Goal: Task Accomplishment & Management: Complete application form

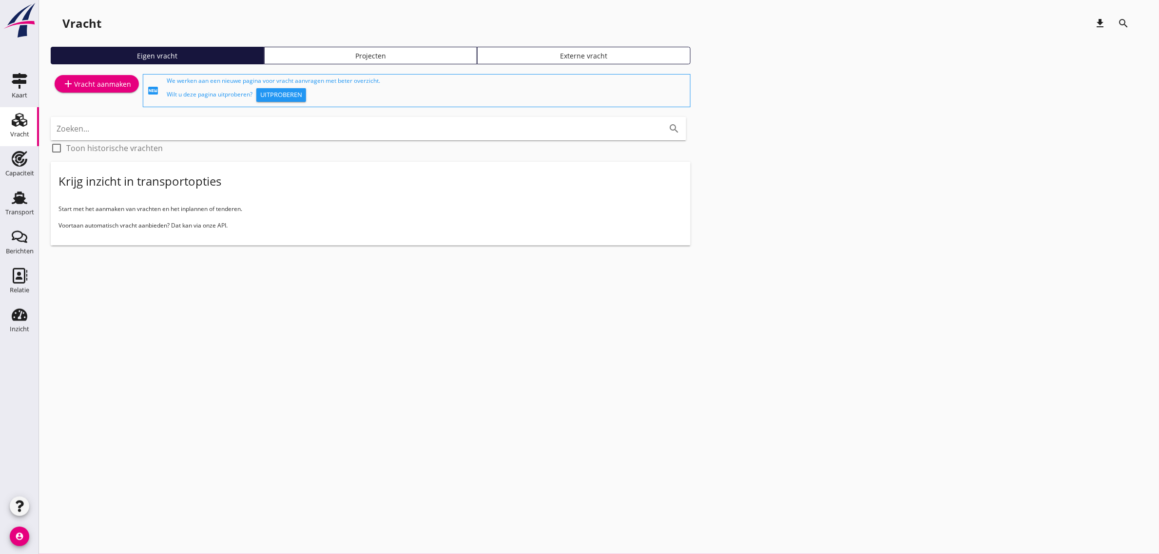
click at [94, 82] on div "add Vracht aanmaken" at bounding box center [96, 84] width 69 height 12
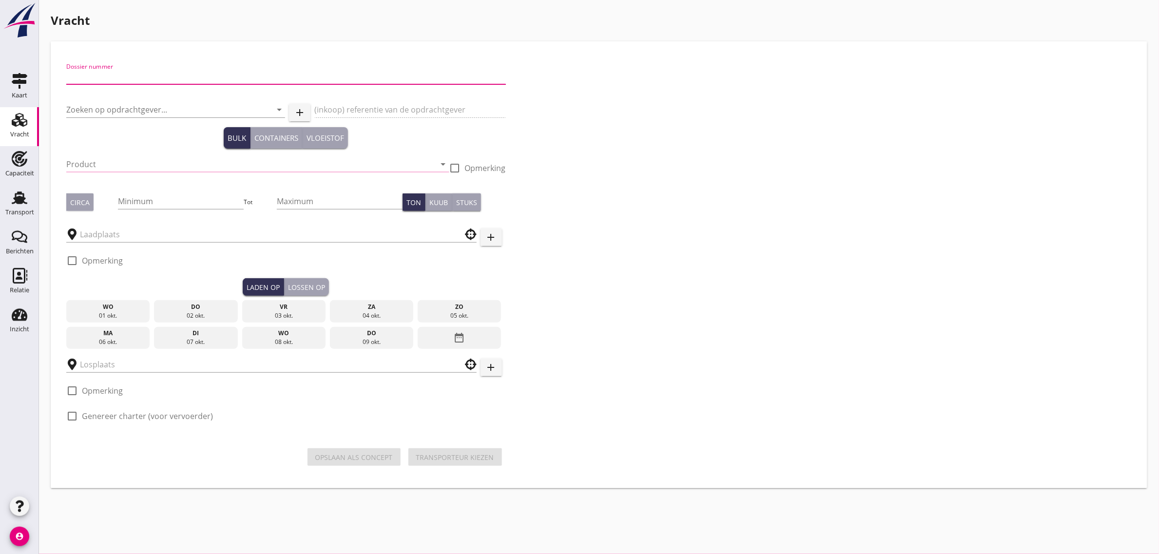
click at [120, 78] on input "Dossier nummer" at bounding box center [286, 77] width 440 height 16
type input "20250694"
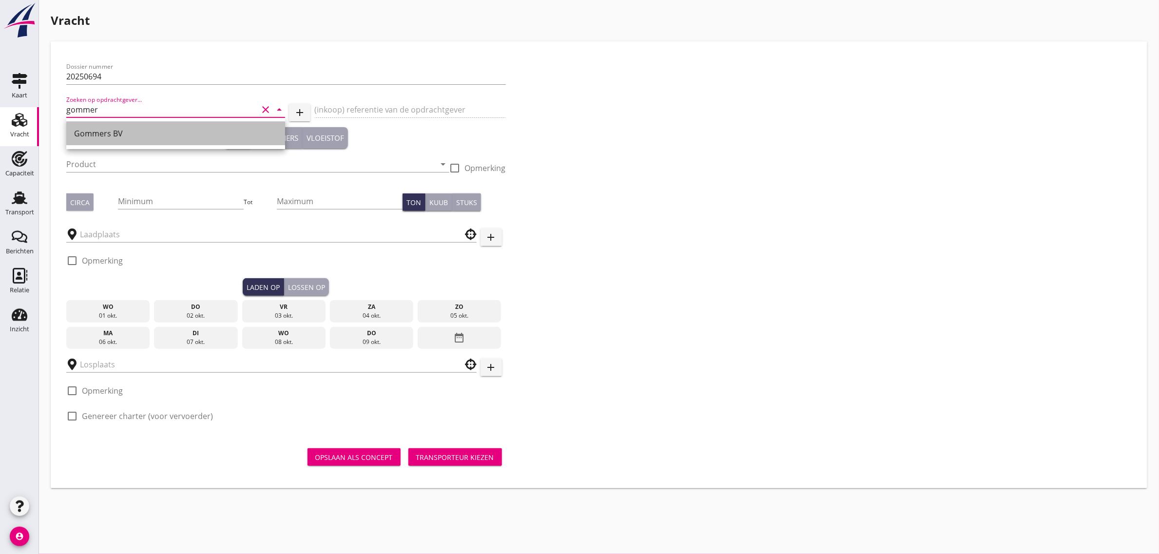
click at [91, 139] on div "Gommers BV" at bounding box center [175, 134] width 203 height 12
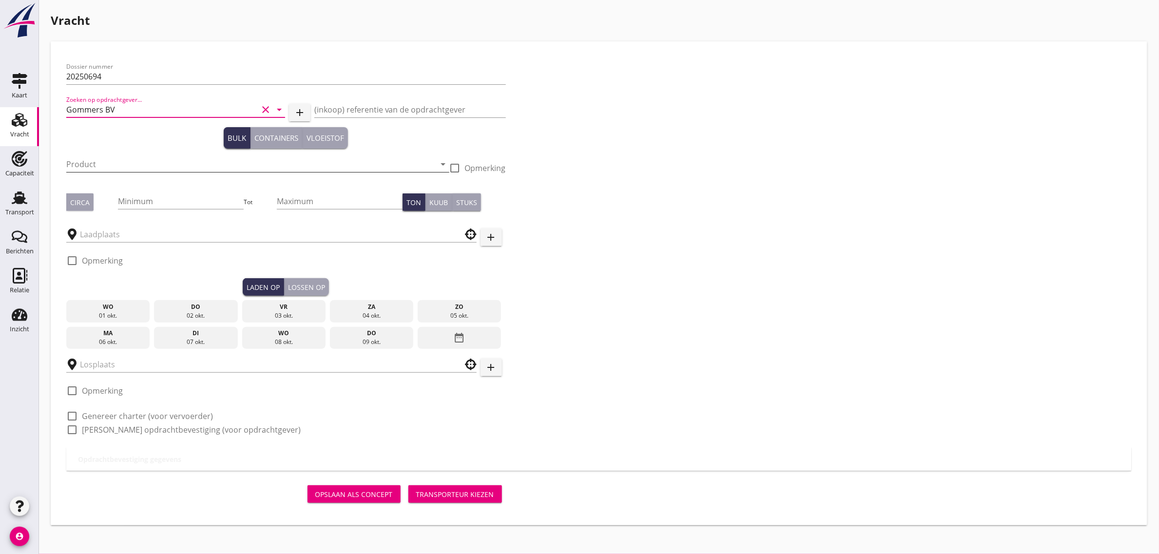
type input "Gommers BV"
click at [87, 165] on input "Product" at bounding box center [250, 164] width 369 height 16
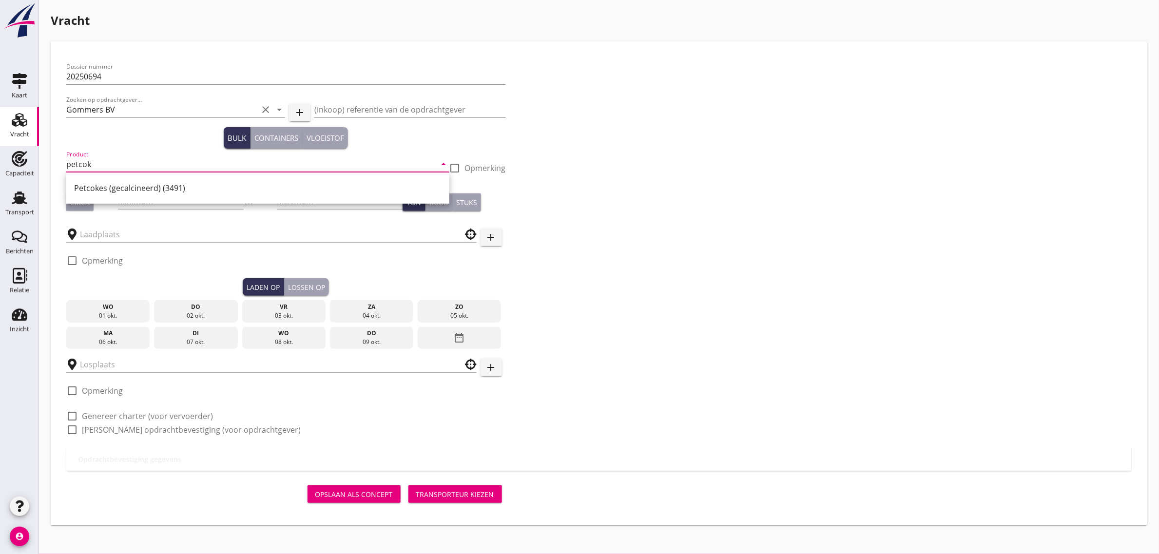
click at [94, 163] on input "petcok" at bounding box center [250, 164] width 369 height 16
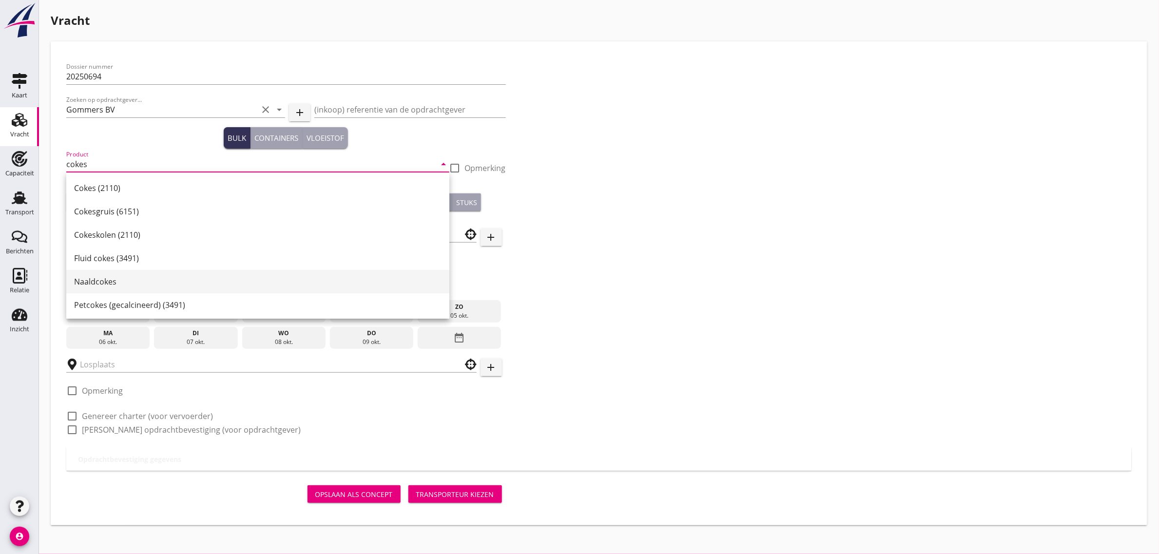
scroll to position [25, 0]
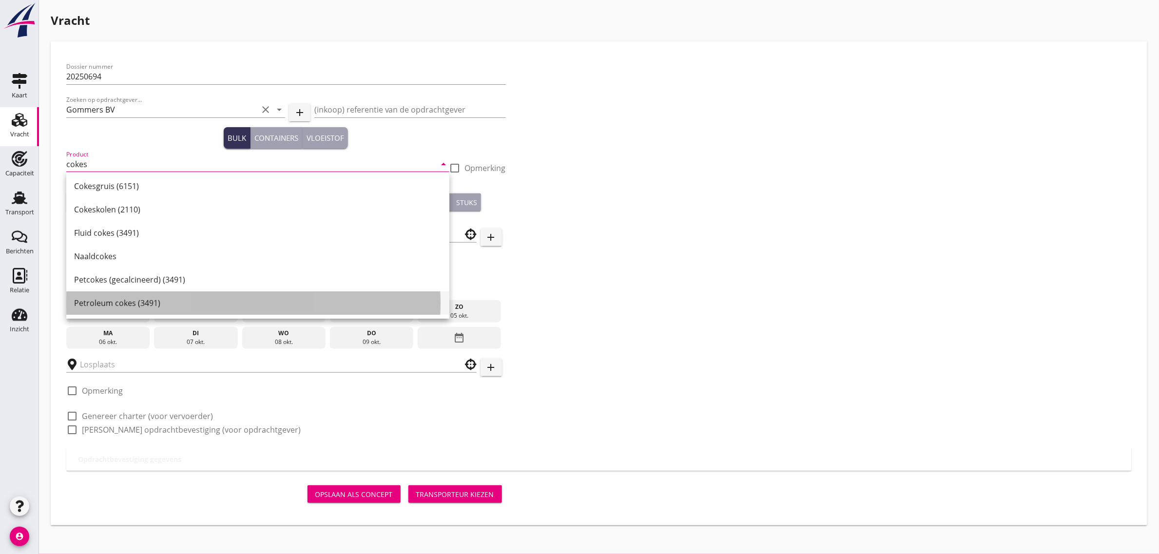
click at [149, 308] on div "Petroleum cokes (3491)" at bounding box center [257, 303] width 367 height 12
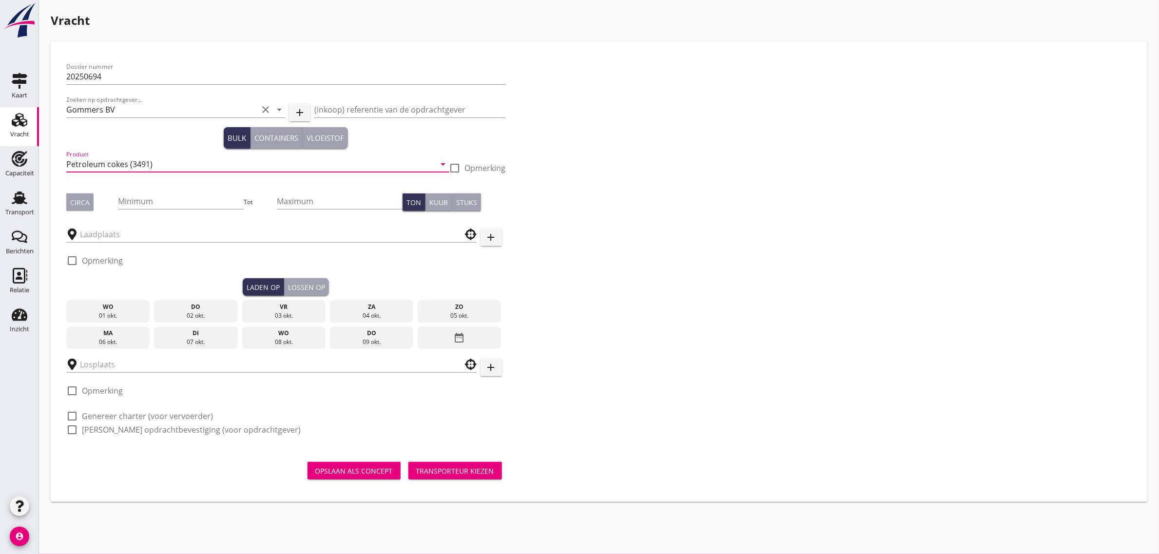
type input "Petroleum cokes (3491)"
click at [79, 200] on div "Circa" at bounding box center [79, 202] width 19 height 10
click at [157, 200] on input "Minimum" at bounding box center [181, 201] width 126 height 16
type input "3050"
click at [120, 230] on input "text" at bounding box center [264, 235] width 369 height 16
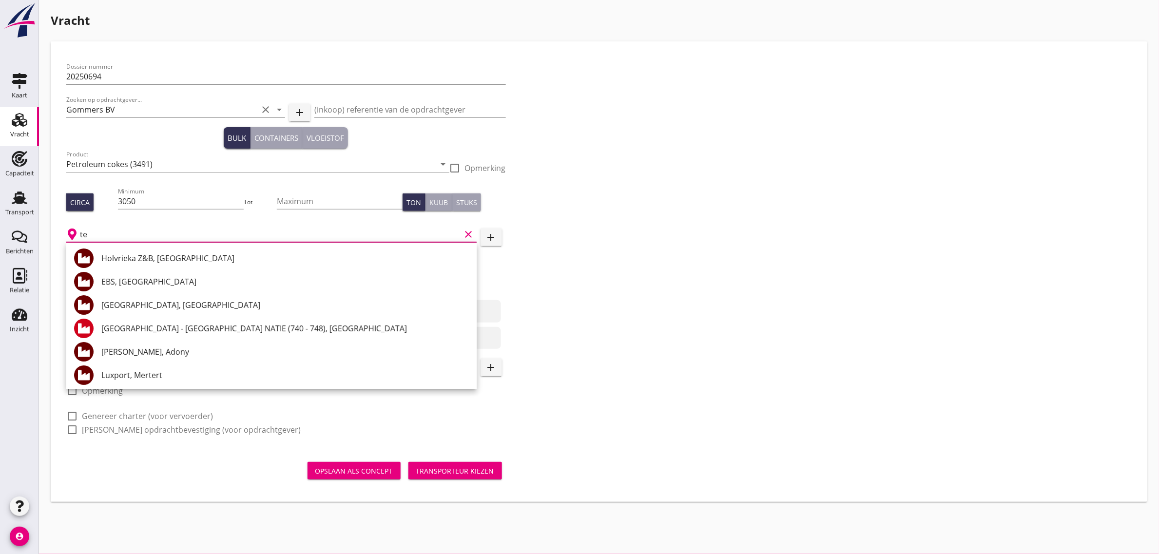
type input "t"
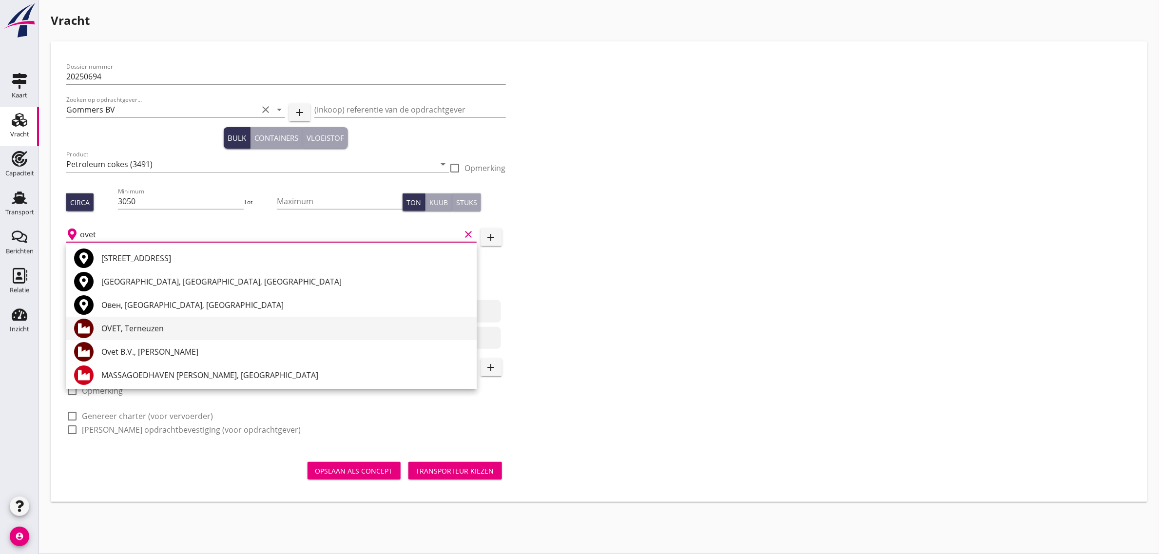
click at [154, 330] on div "OVET, Terneuzen" at bounding box center [284, 329] width 367 height 12
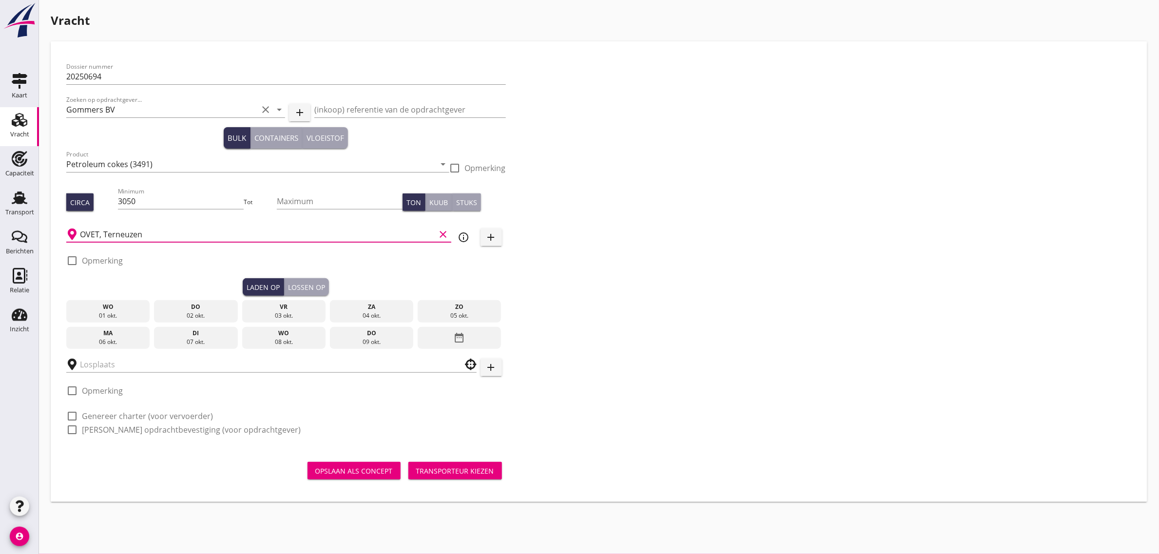
type input "OVET, Terneuzen"
click at [182, 342] on div "07 okt." at bounding box center [195, 342] width 79 height 9
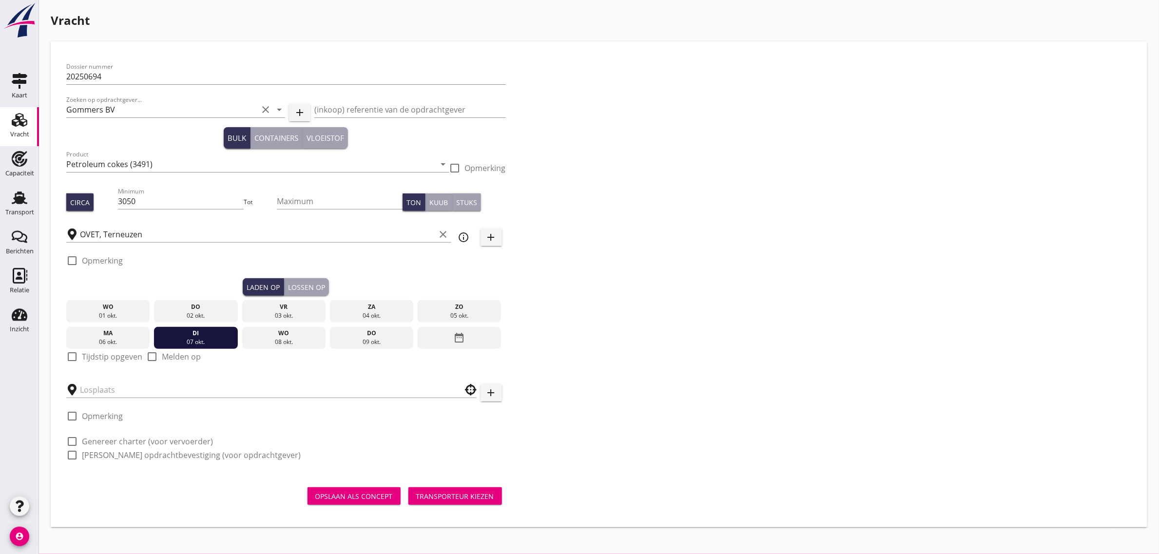
click at [101, 359] on label "Tijdstip opgeven" at bounding box center [112, 357] width 60 height 10
checkbox input "true"
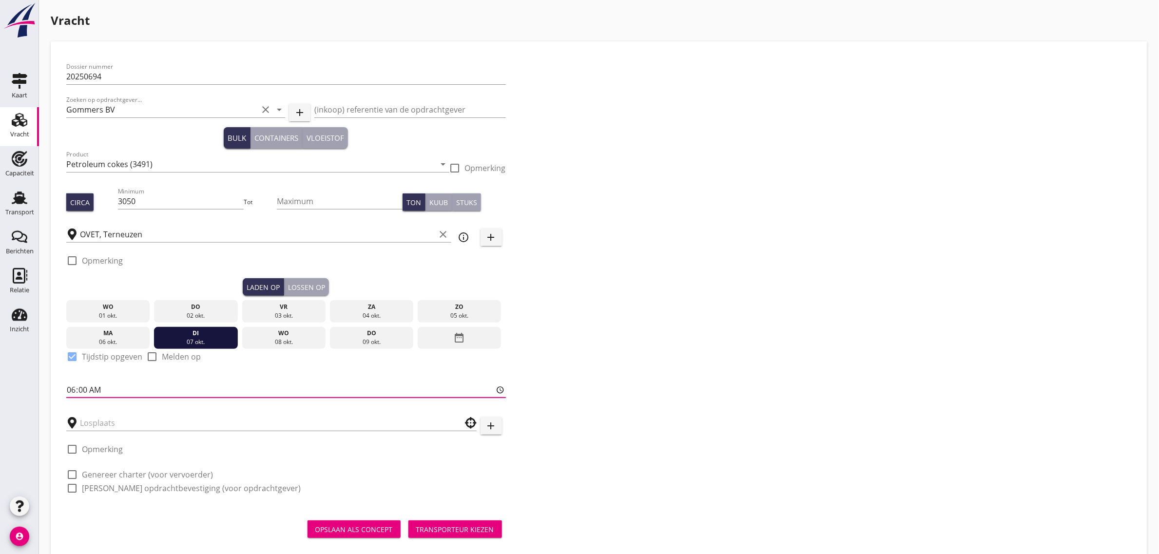
click at [70, 385] on input "06:00" at bounding box center [286, 390] width 440 height 16
type input "12:00"
click at [555, 329] on div "Dossier nummer 20250694 Zoeken op opdrachtgever... Gommers BV clear arrow_drop_…" at bounding box center [598, 281] width 1073 height 449
click at [310, 286] on div "Lossen op" at bounding box center [306, 287] width 37 height 10
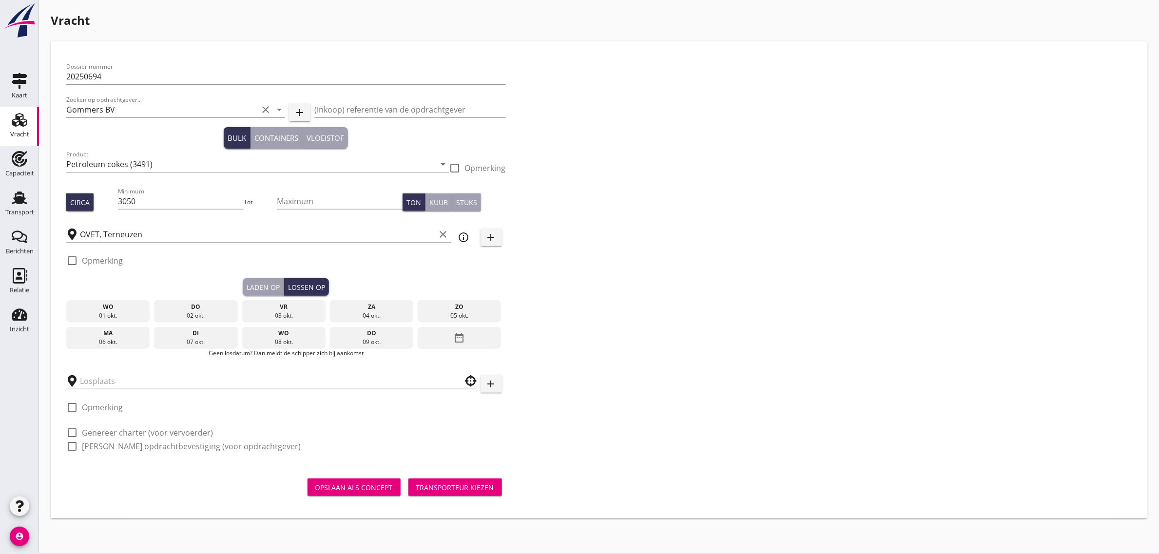
click at [457, 337] on icon "date_range" at bounding box center [460, 338] width 12 height 18
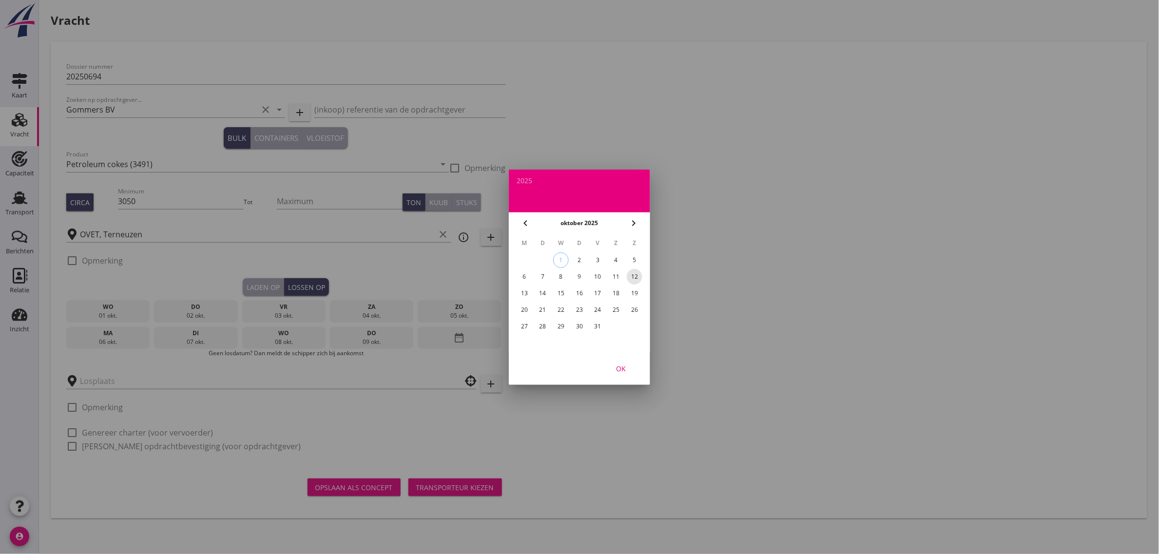
drag, startPoint x: 637, startPoint y: 275, endPoint x: 638, endPoint y: 309, distance: 34.1
click at [637, 274] on div "12" at bounding box center [635, 277] width 16 height 16
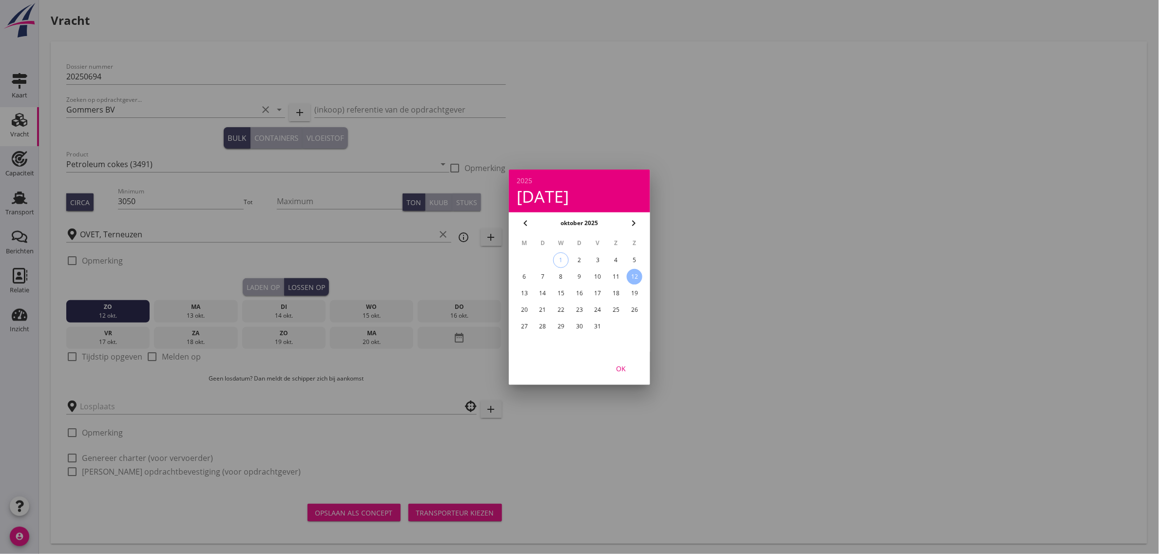
click at [617, 369] on div "OK" at bounding box center [620, 368] width 27 height 10
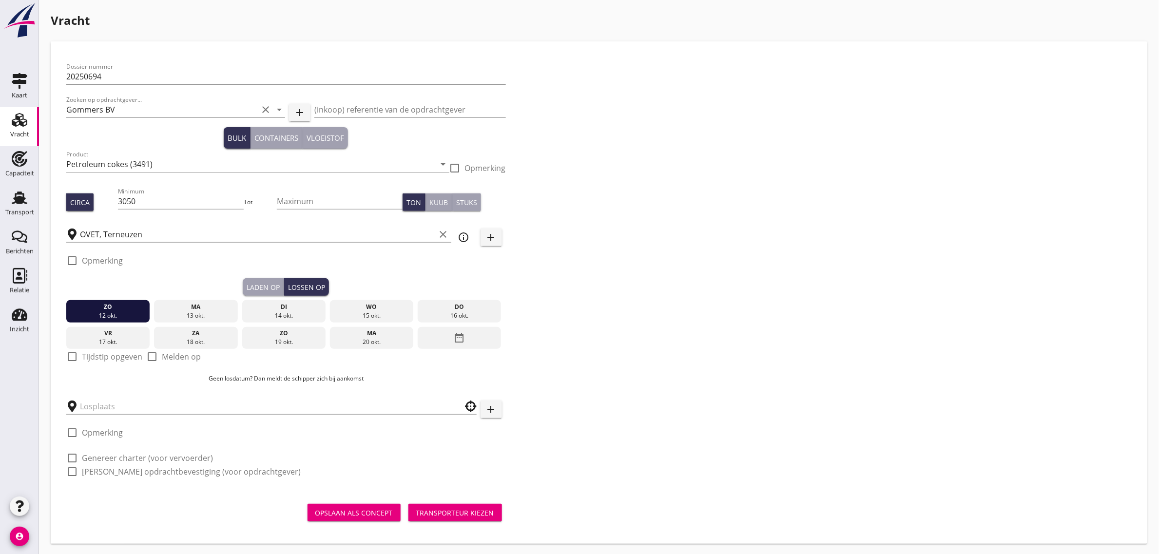
click at [113, 357] on label "Tijdstip opgeven" at bounding box center [112, 357] width 60 height 10
checkbox input "true"
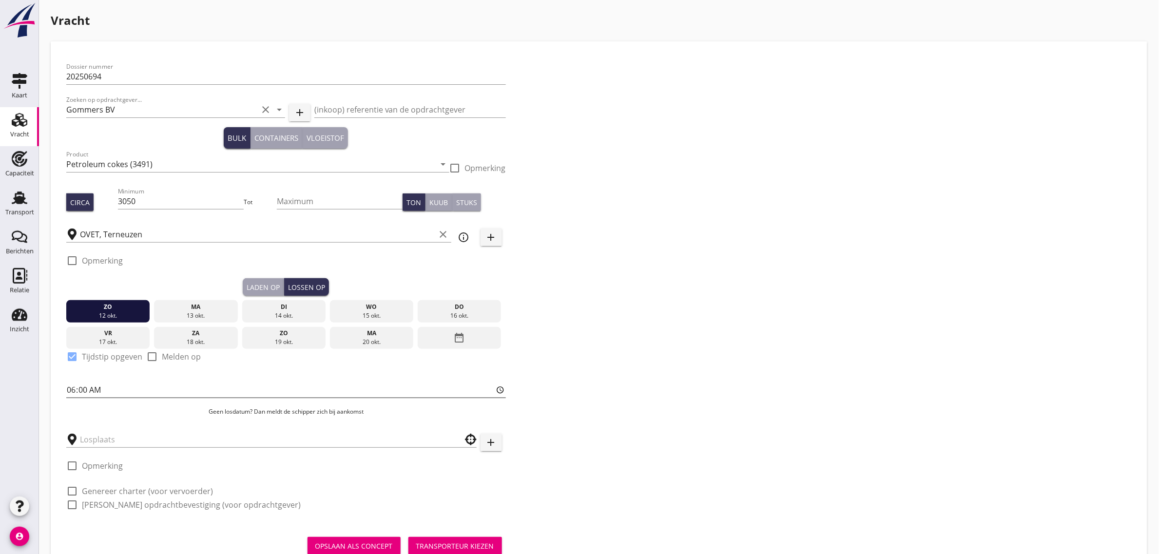
click at [71, 389] on input "06:00" at bounding box center [286, 390] width 440 height 16
type input "20:00"
click at [641, 356] on div "Dossier nummer 20250694 Zoeken op opdrachtgever... Gommers BV clear arrow_drop_…" at bounding box center [598, 289] width 1073 height 465
click at [203, 432] on input "text" at bounding box center [264, 440] width 369 height 16
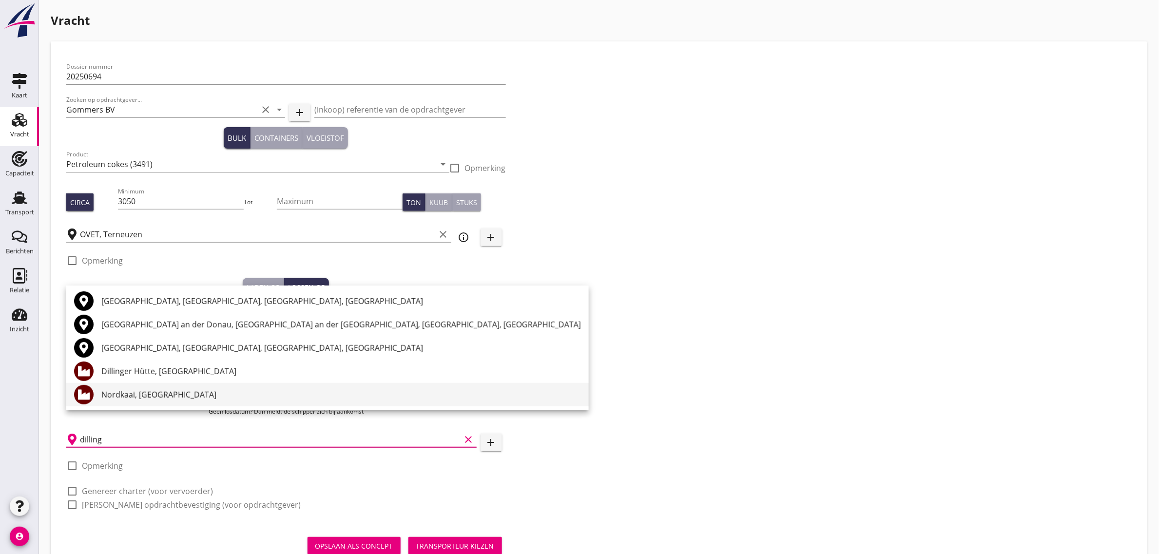
click at [132, 398] on div "Nordkaai, [GEOGRAPHIC_DATA]" at bounding box center [341, 395] width 480 height 12
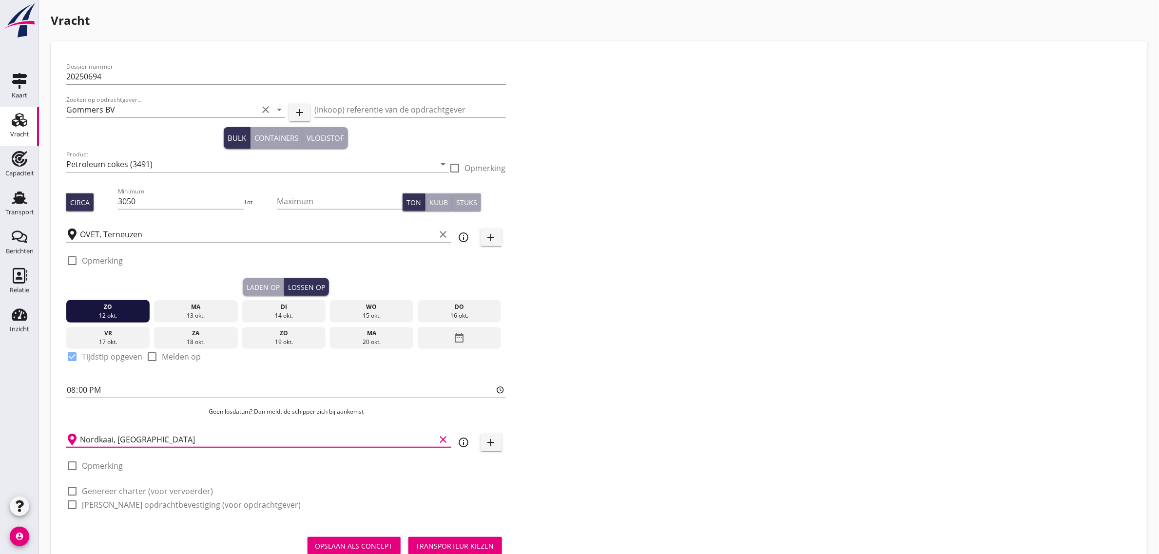
type input "Nordkaai, [GEOGRAPHIC_DATA]"
click at [125, 491] on label "Genereer charter (voor vervoerder)" at bounding box center [147, 491] width 131 height 10
checkbox input "true"
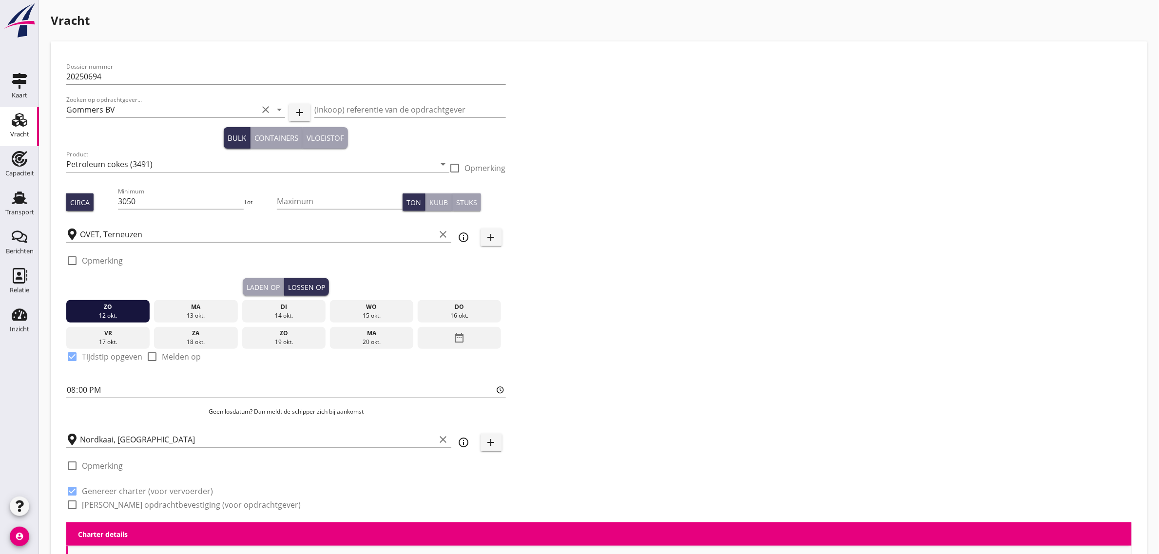
click at [125, 506] on label "Genereer opdrachtbevestiging (voor opdrachtgever)" at bounding box center [191, 505] width 219 height 10
checkbox input "true"
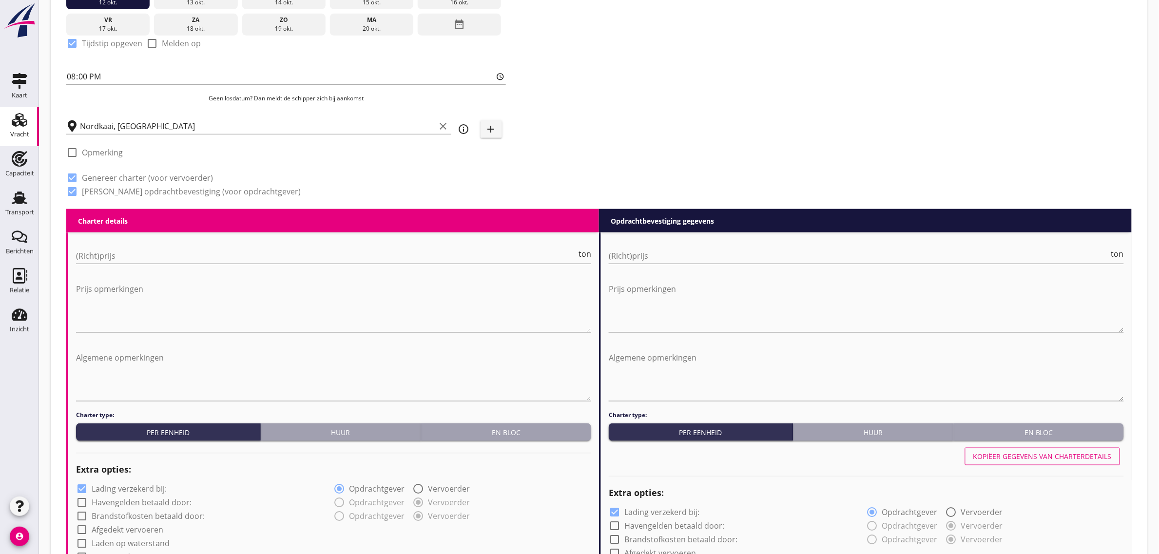
scroll to position [426, 0]
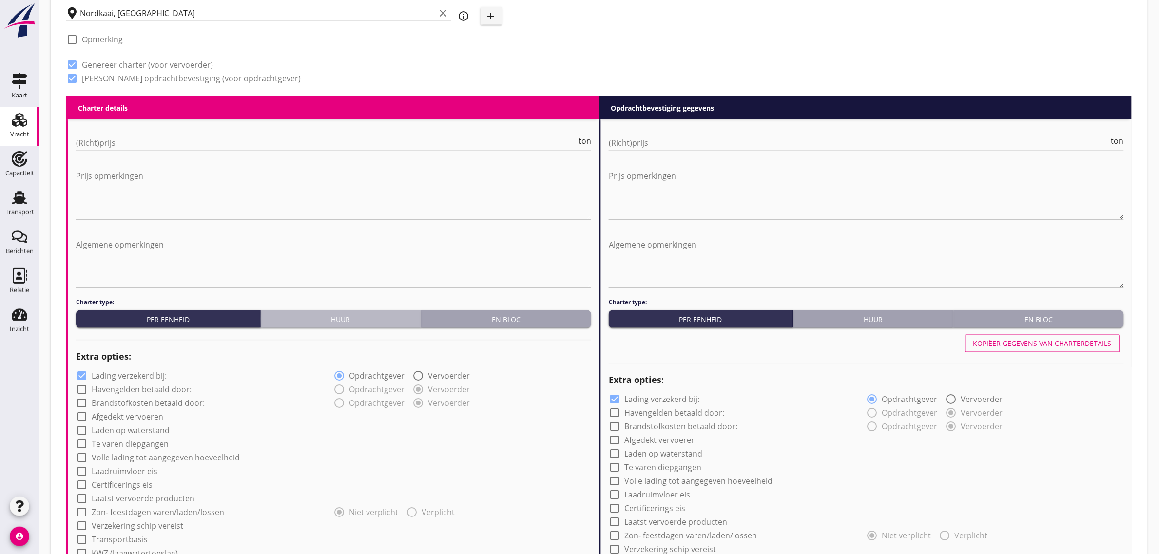
click at [337, 323] on div "Huur" at bounding box center [341, 319] width 153 height 10
radio input "true"
radio input "false"
radio input "true"
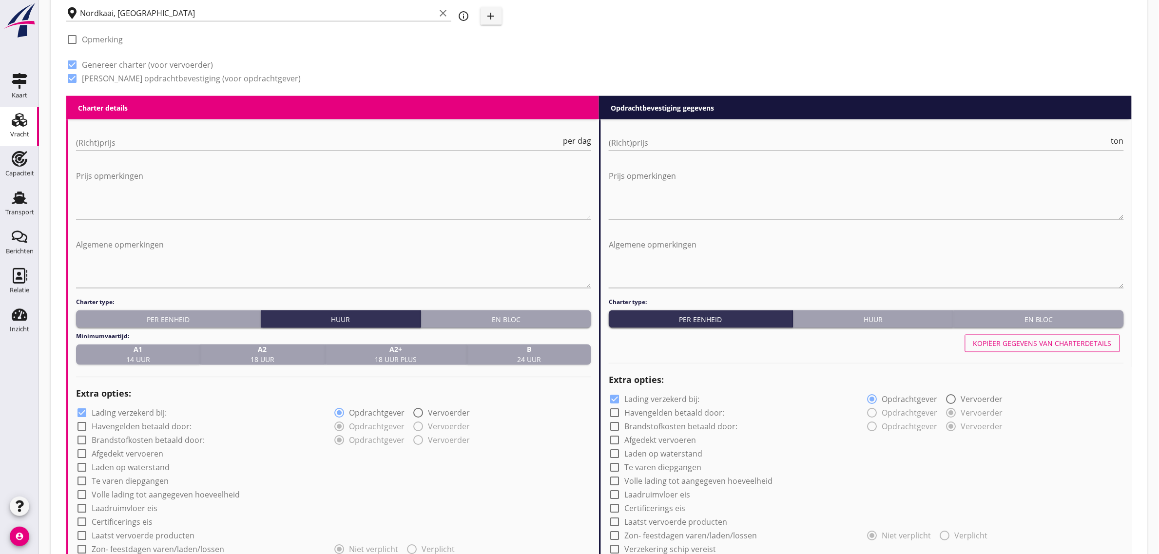
click at [235, 351] on div "A2 18 uur" at bounding box center [262, 355] width 116 height 20
click at [113, 144] on input "(Richt)prijs" at bounding box center [318, 143] width 485 height 16
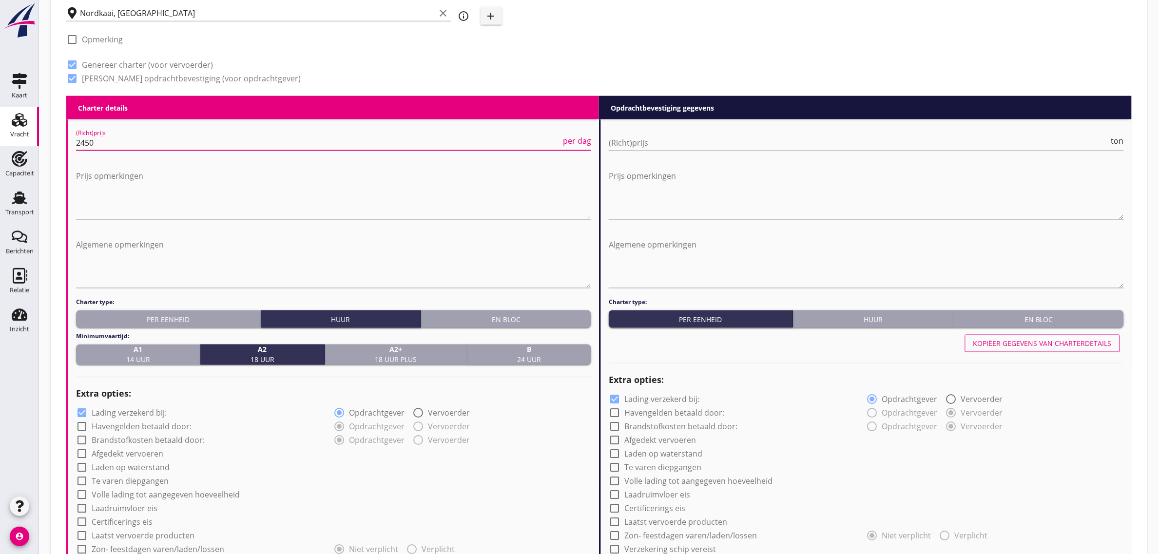
type input "2450"
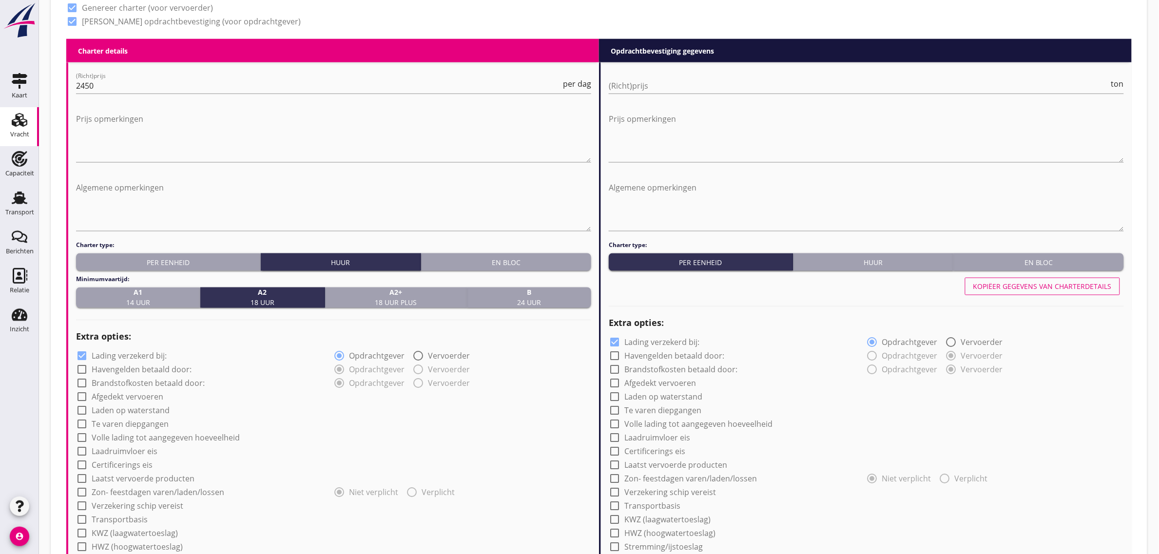
scroll to position [609, 0]
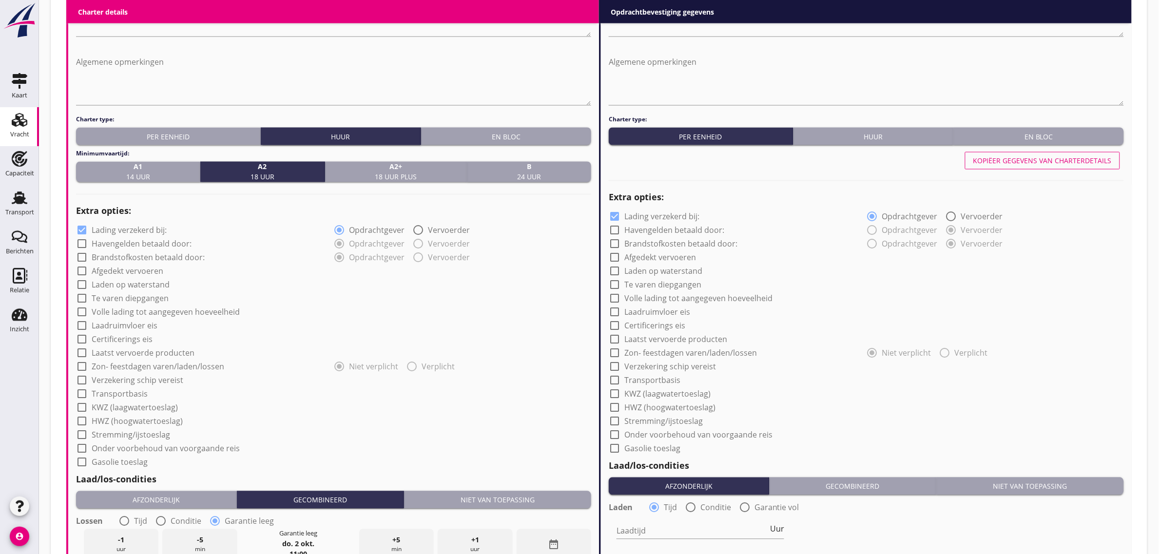
click at [149, 281] on label "Laden op waterstand" at bounding box center [131, 285] width 78 height 10
checkbox input "true"
click at [142, 325] on label "Laadruimvloer eis" at bounding box center [125, 326] width 66 height 10
checkbox input "true"
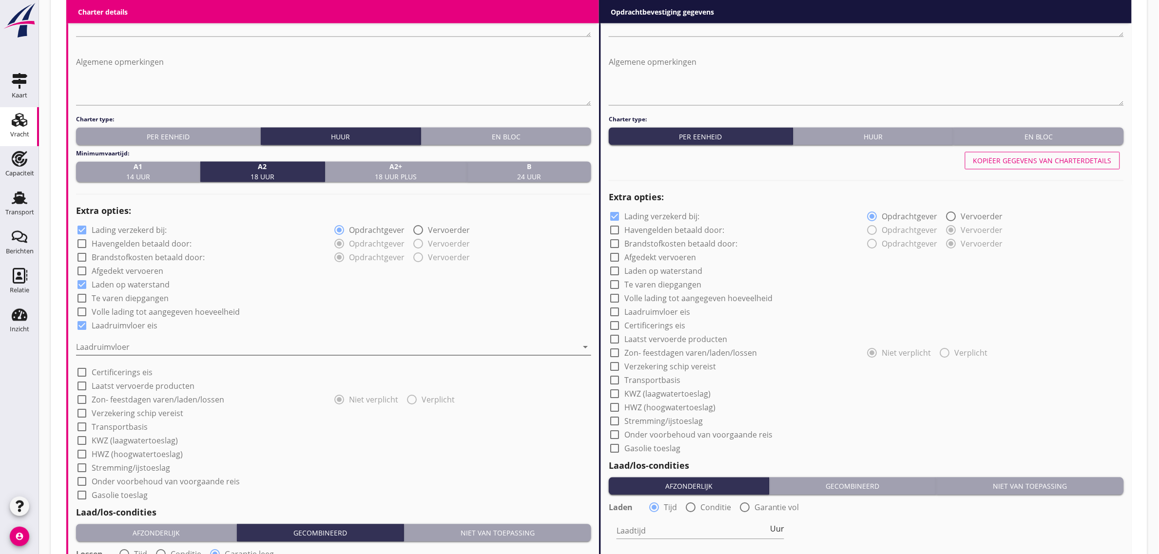
click at [124, 351] on div at bounding box center [327, 348] width 502 height 16
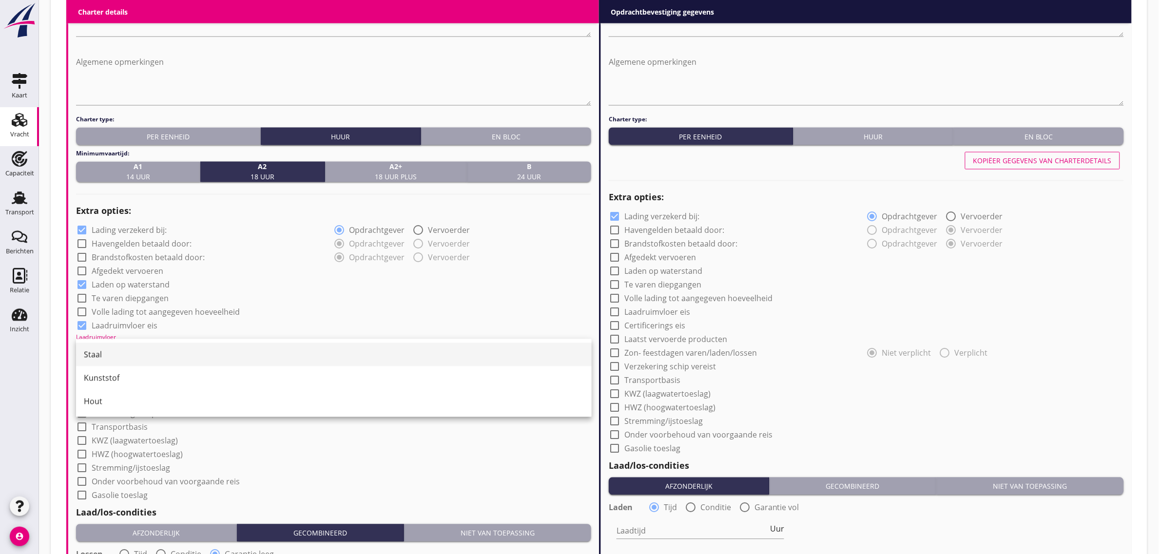
click at [167, 356] on div "Staal" at bounding box center [334, 355] width 500 height 12
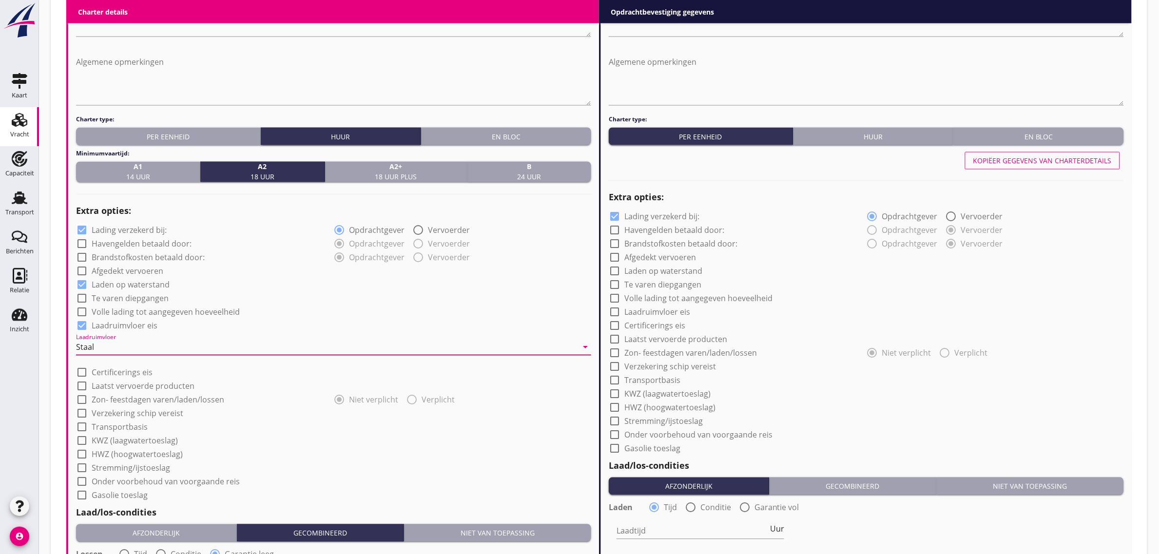
click at [342, 318] on div "check_box Laadruimvloer eis" at bounding box center [333, 325] width 515 height 14
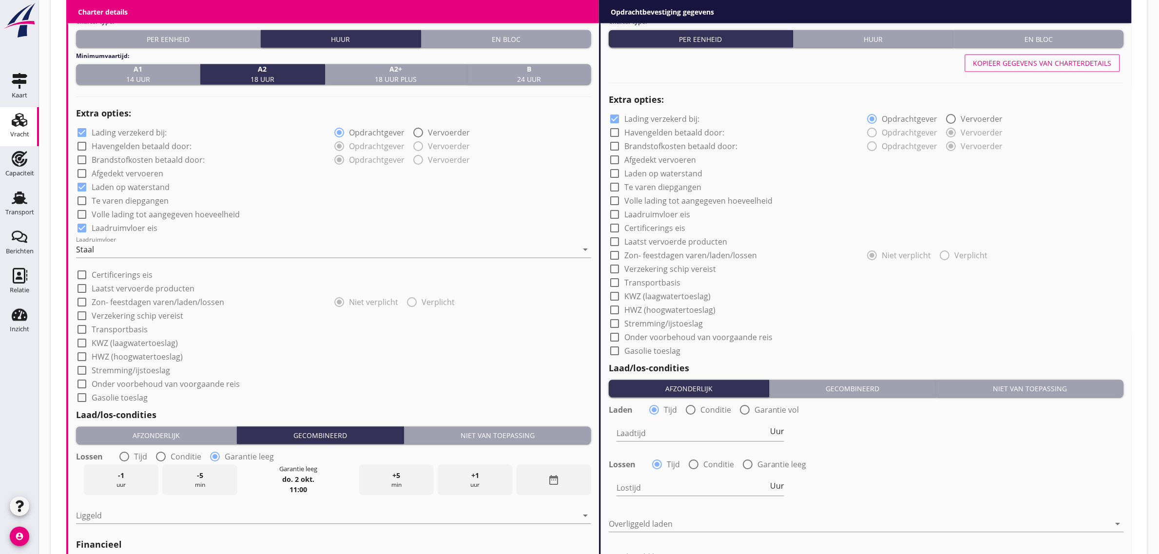
scroll to position [731, 0]
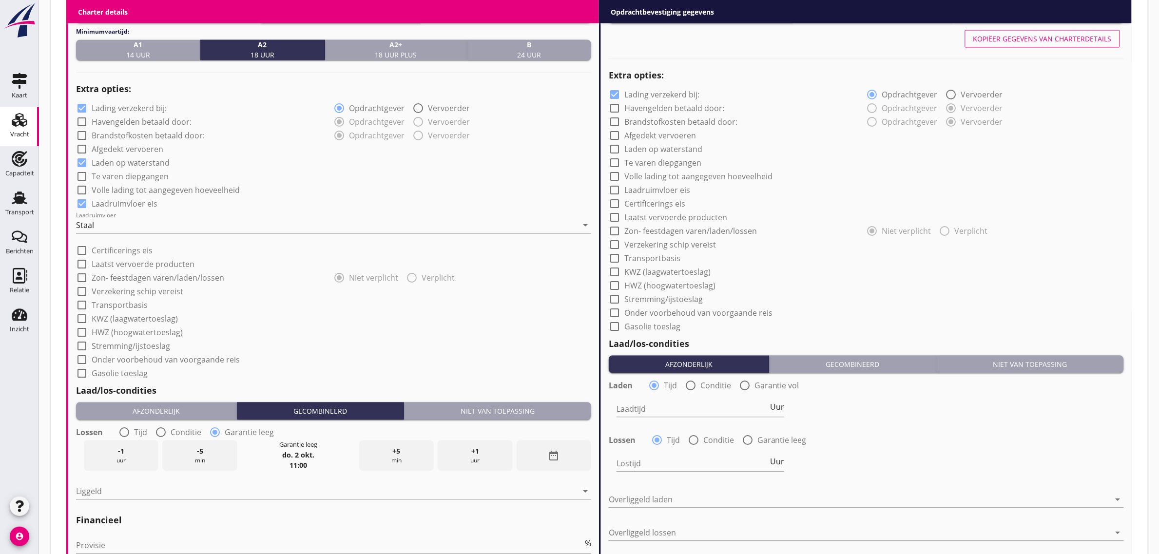
click at [135, 306] on label "Transportbasis" at bounding box center [120, 306] width 56 height 10
checkbox input "true"
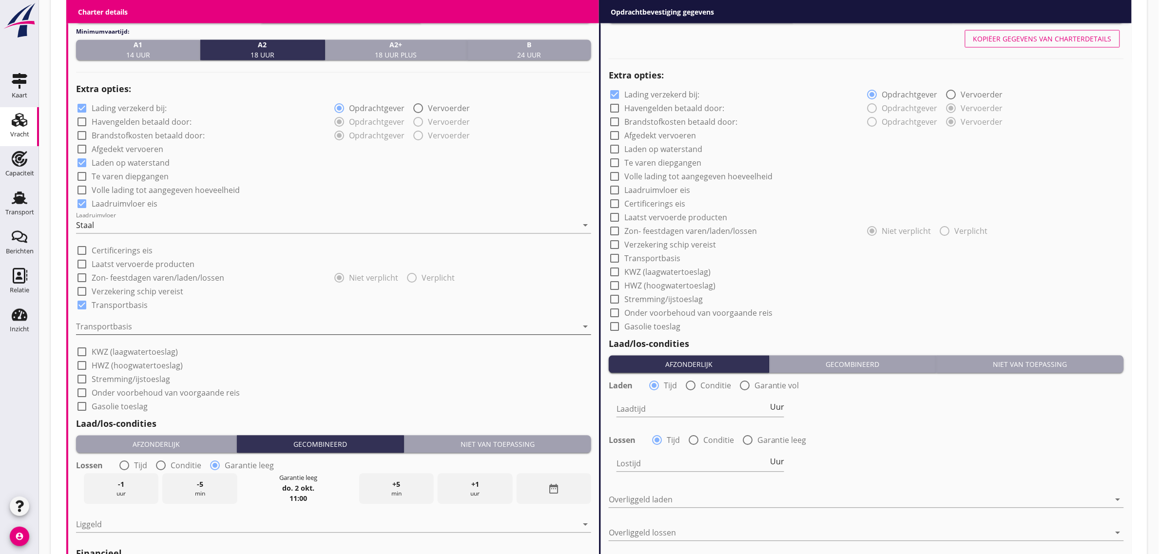
click at [132, 330] on div at bounding box center [327, 327] width 502 height 16
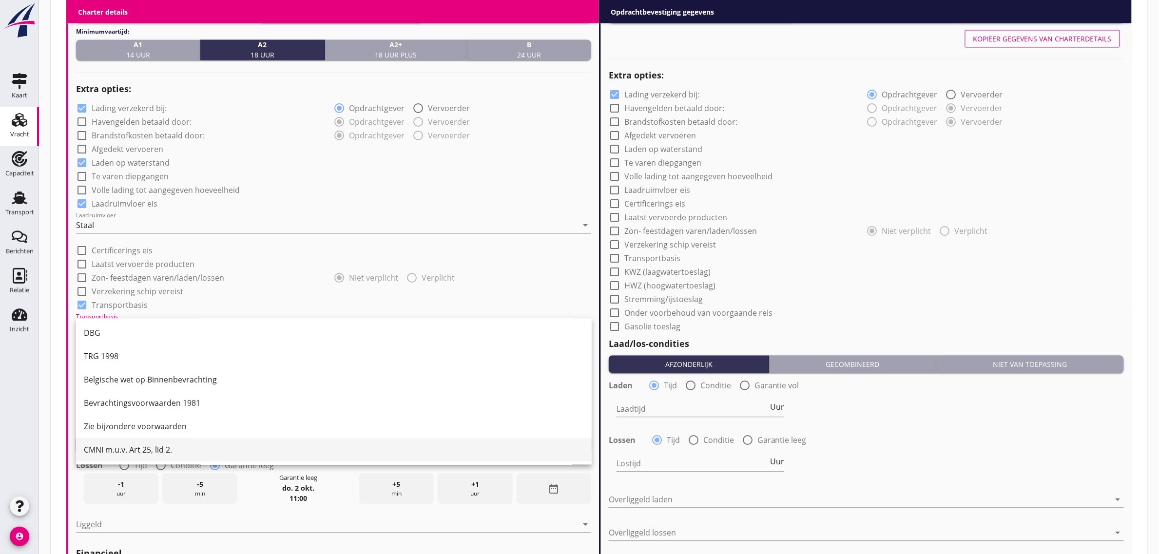
scroll to position [25, 0]
click at [161, 448] on div "CMNI m.u.v. Art 25, lid 2." at bounding box center [334, 450] width 500 height 12
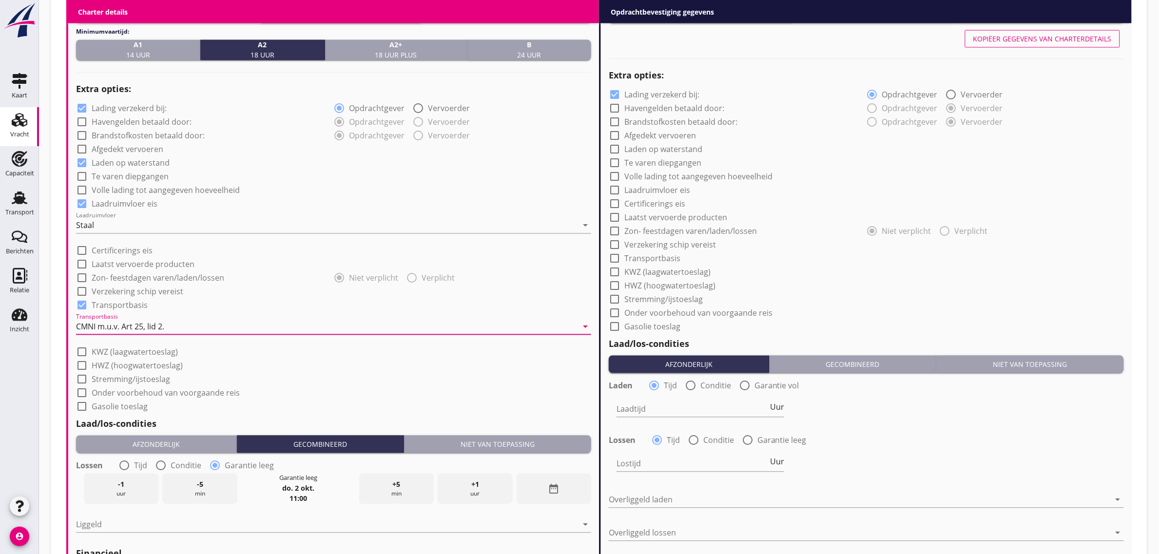
click at [117, 147] on label "Afgedekt vervoeren" at bounding box center [128, 150] width 72 height 10
checkbox input "true"
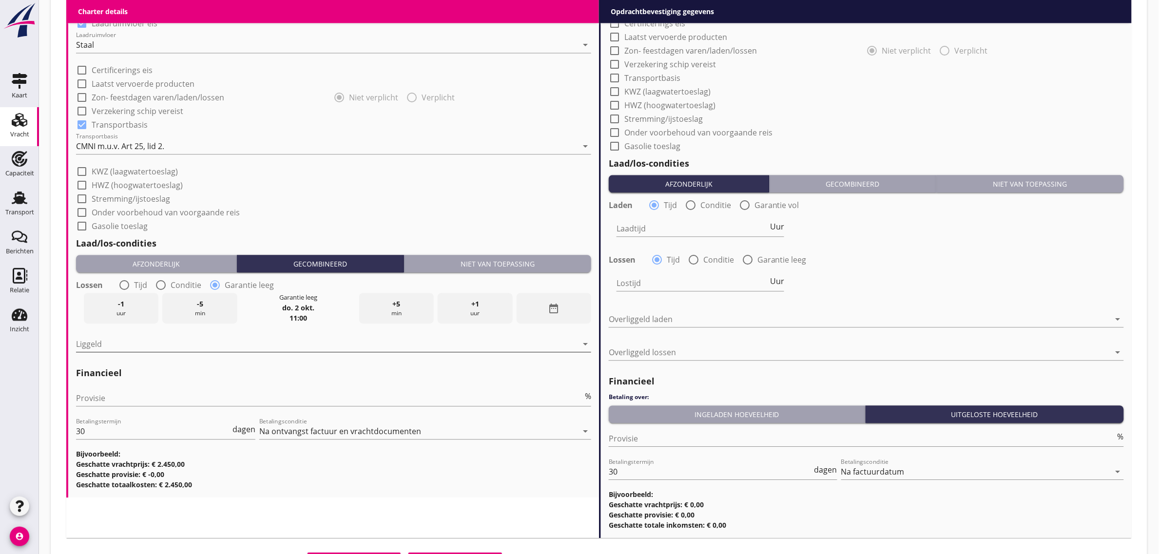
scroll to position [914, 0]
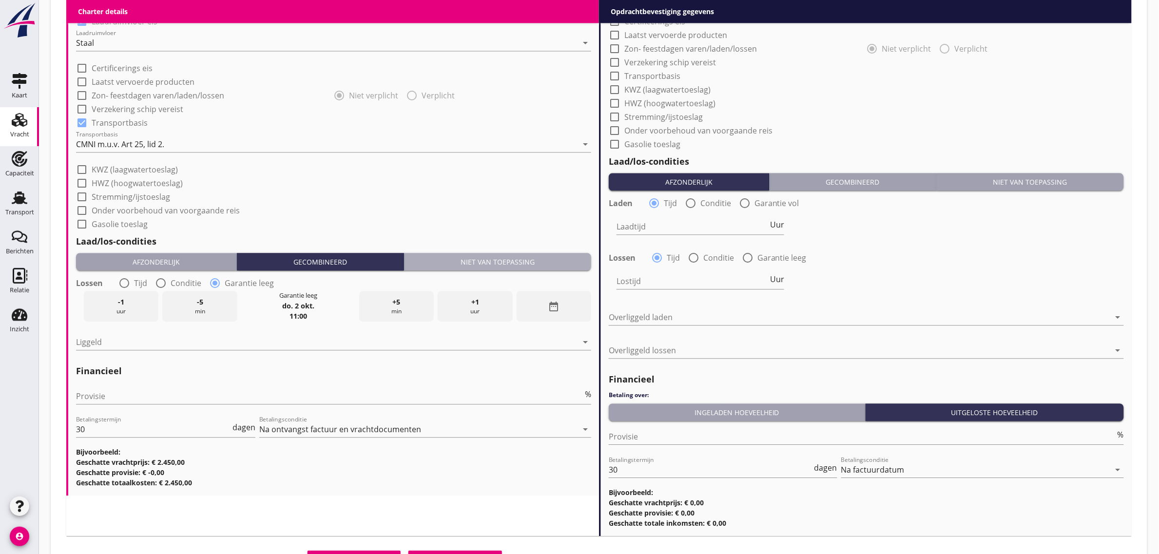
drag, startPoint x: 480, startPoint y: 256, endPoint x: 387, endPoint y: 277, distance: 94.8
click at [480, 257] on div "Niet van toepassing" at bounding box center [497, 262] width 179 height 10
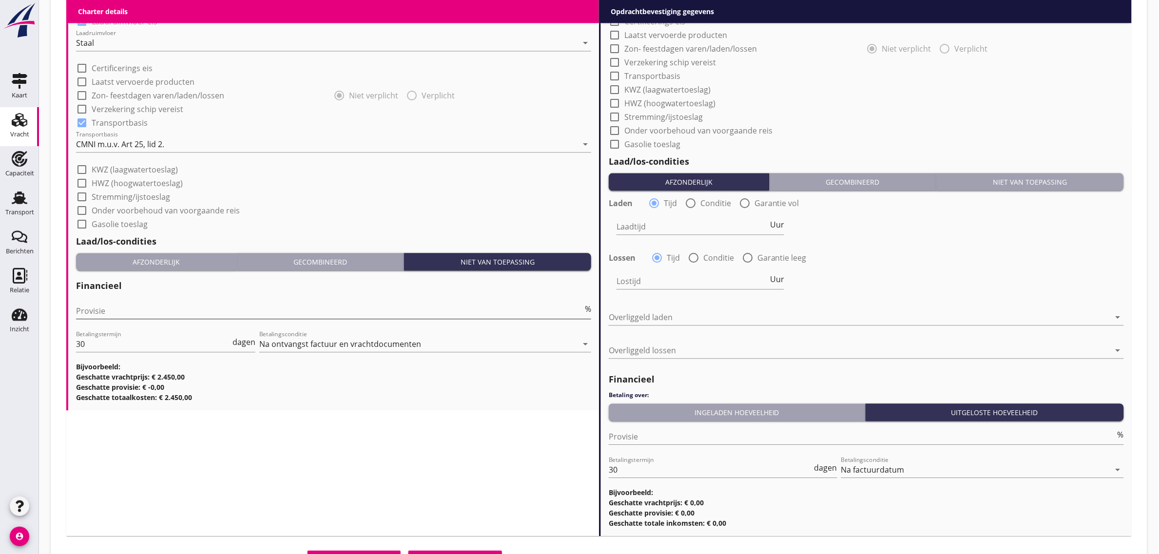
click at [183, 318] on div "Provisie %" at bounding box center [333, 311] width 515 height 16
type input "0"
click at [348, 225] on div "check_box_outline_blank Gasolie toeslag" at bounding box center [333, 223] width 515 height 14
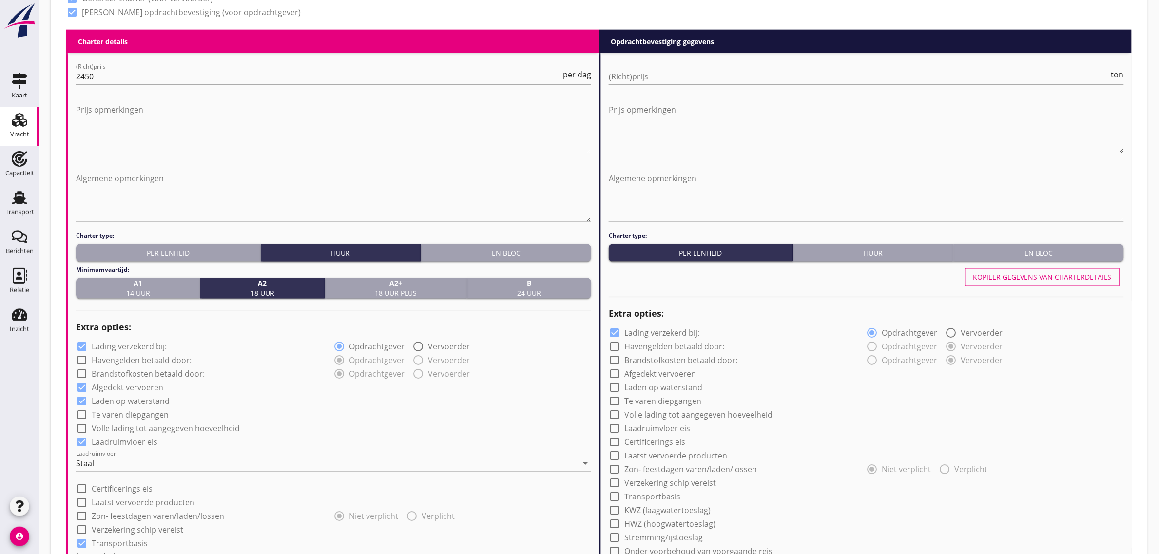
scroll to position [487, 0]
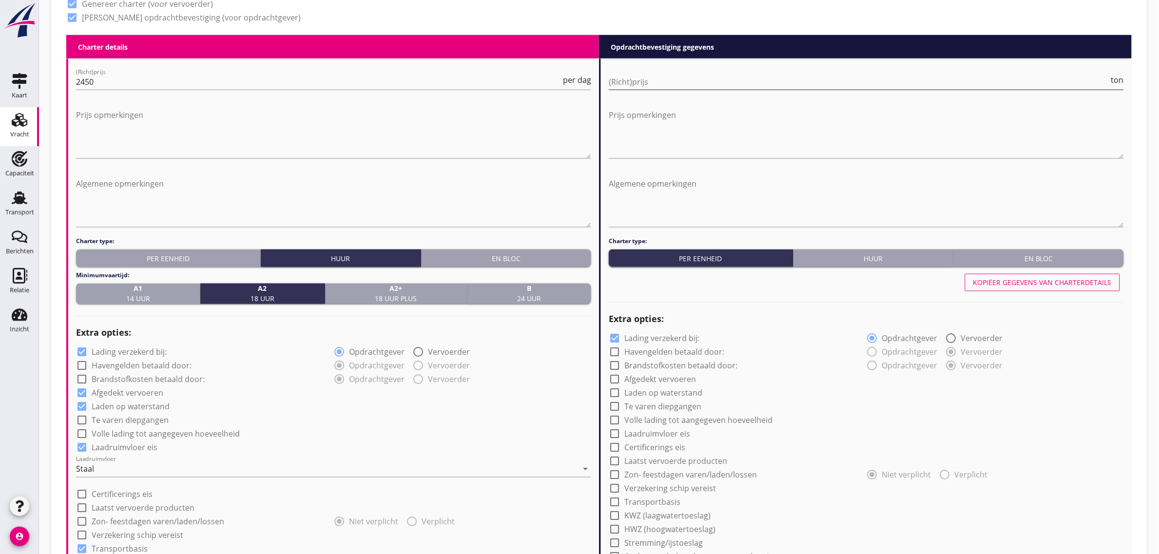
click at [628, 74] on input "(Richt)prijs" at bounding box center [859, 82] width 501 height 16
type input "10"
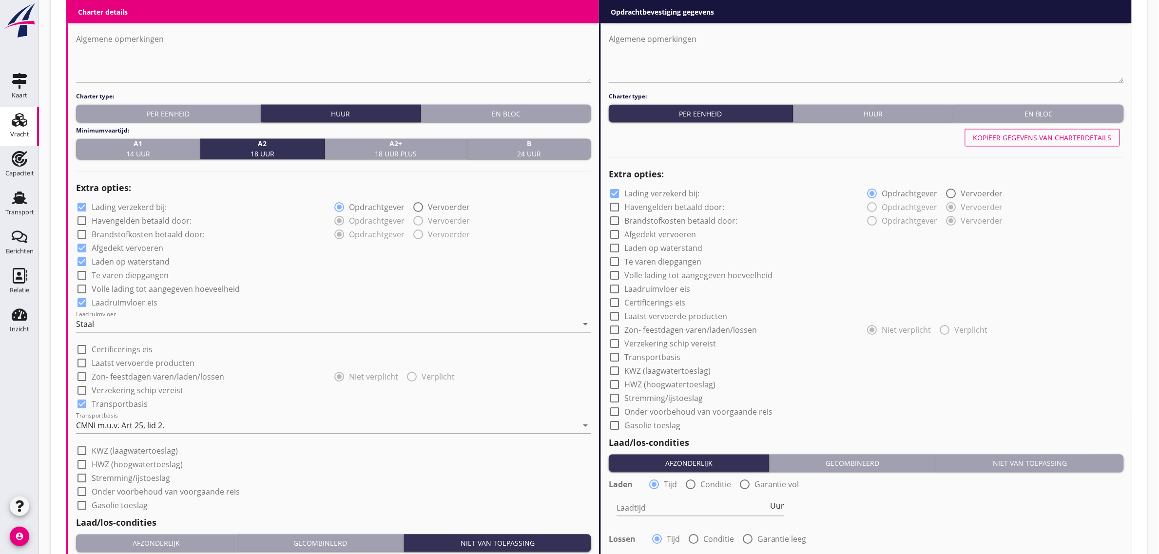
scroll to position [670, 0]
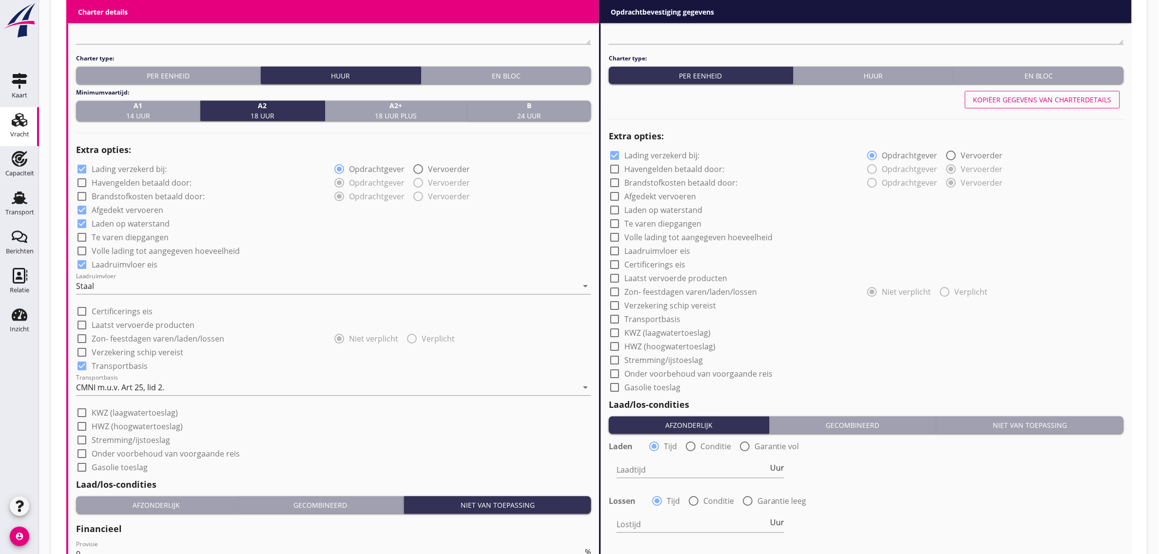
click at [659, 198] on label "Afgedekt vervoeren" at bounding box center [660, 197] width 72 height 10
checkbox input "true"
click at [656, 215] on div "check_box Lading verzekerd bij: radio_button_checked Opdrachtgever radio_button…" at bounding box center [866, 271] width 515 height 246
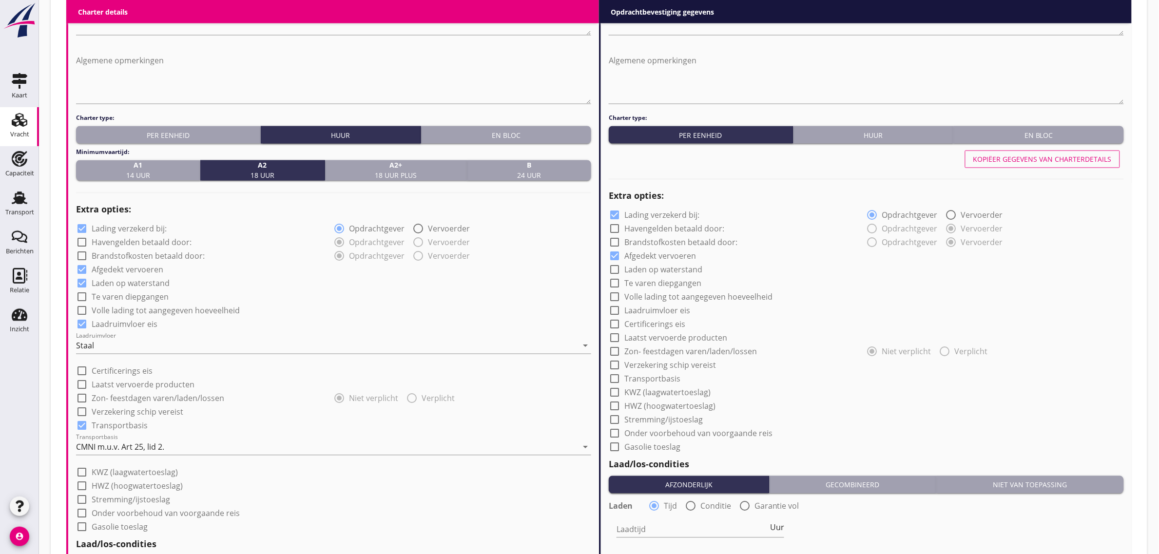
scroll to position [609, 0]
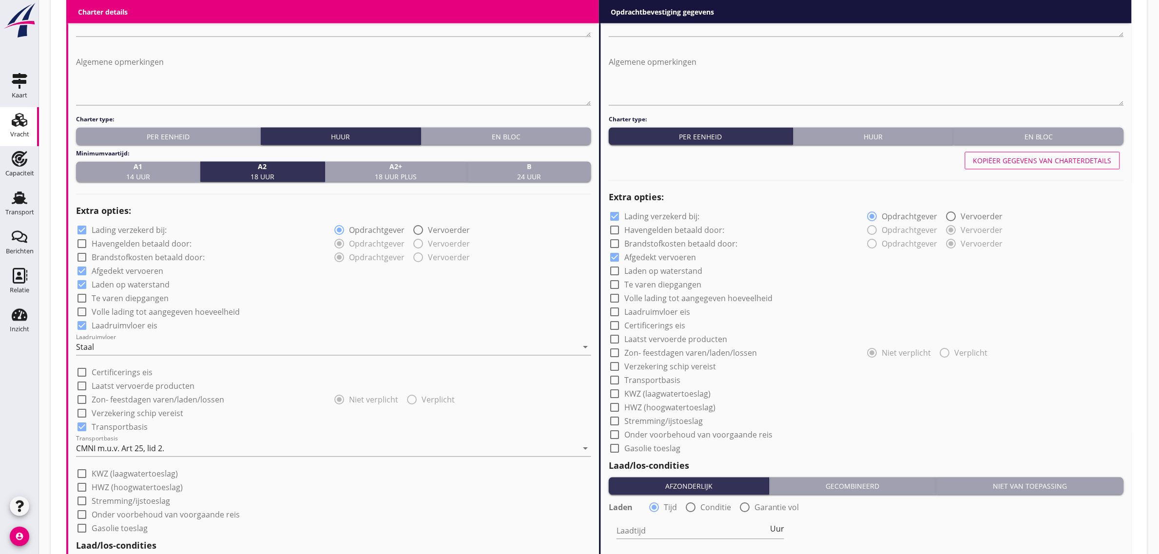
drag, startPoint x: 661, startPoint y: 271, endPoint x: 666, endPoint y: 286, distance: 14.8
click at [662, 271] on label "Laden op waterstand" at bounding box center [663, 272] width 78 height 10
checkbox input "true"
click at [661, 312] on label "Laadruimvloer eis" at bounding box center [657, 313] width 66 height 10
checkbox input "true"
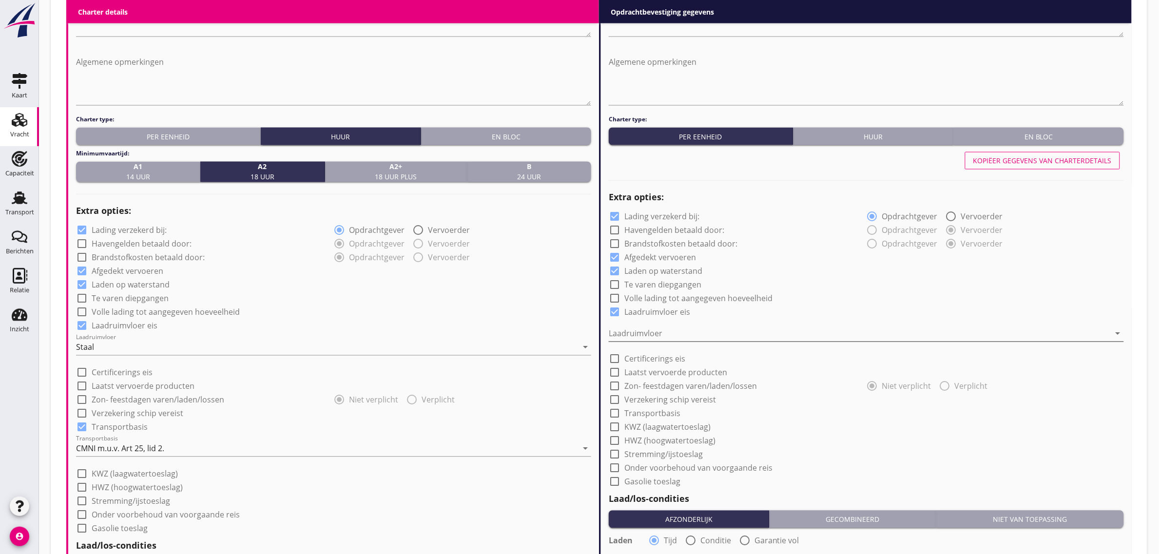
click at [653, 332] on div at bounding box center [860, 334] width 502 height 16
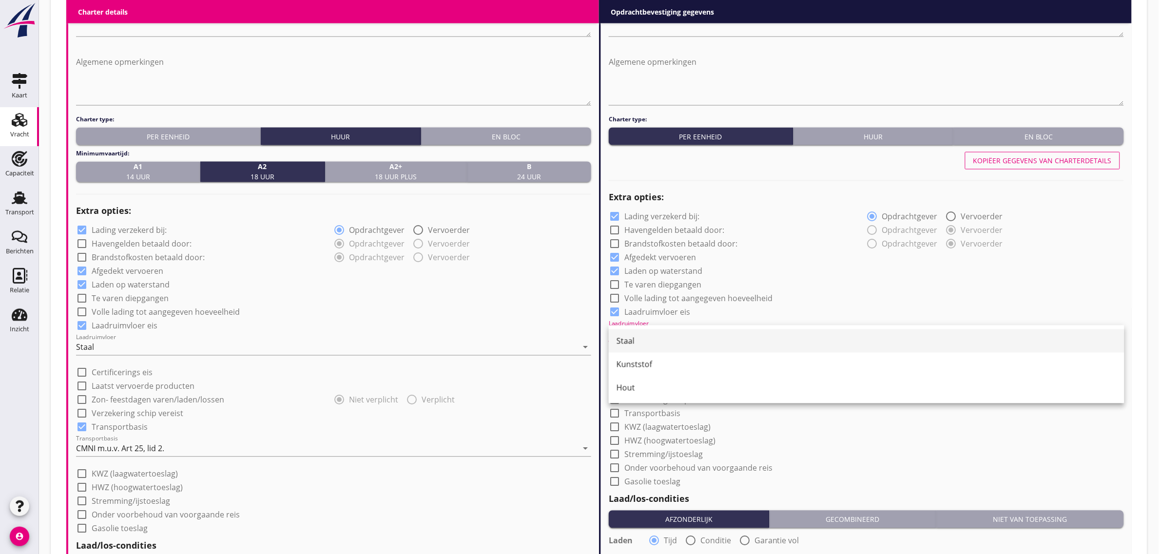
click at [652, 345] on div "Staal" at bounding box center [867, 341] width 500 height 12
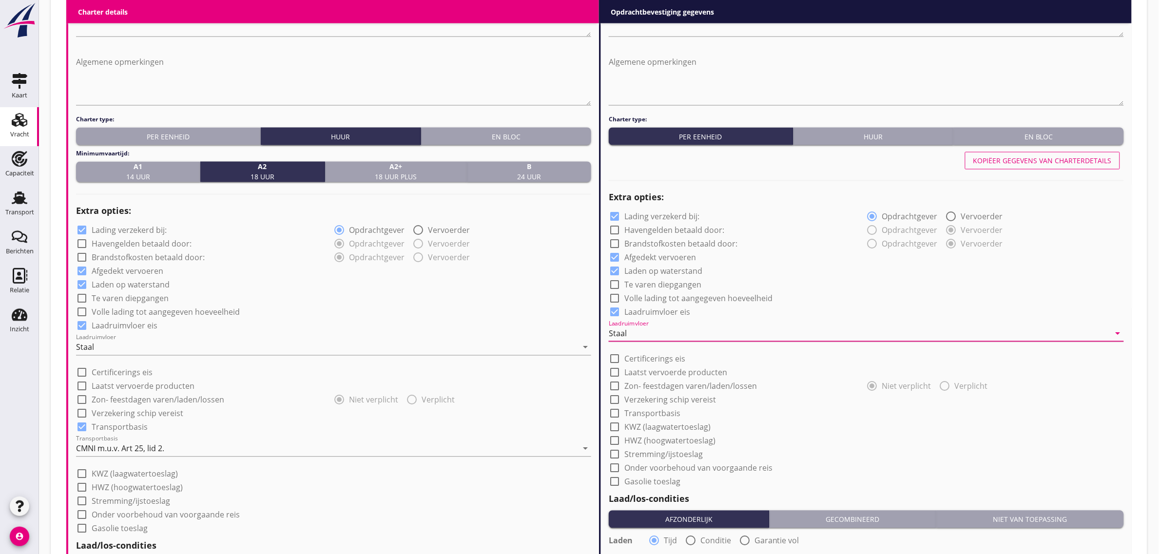
click at [893, 298] on div "check_box_outline_blank Volle lading tot aangegeven hoeveelheid" at bounding box center [866, 298] width 515 height 14
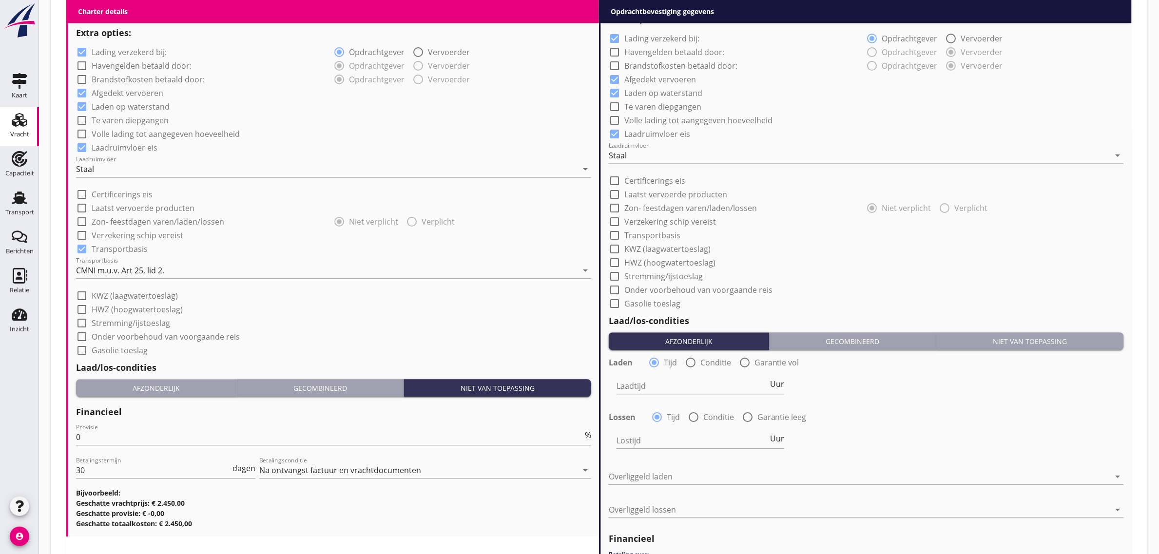
scroll to position [792, 0]
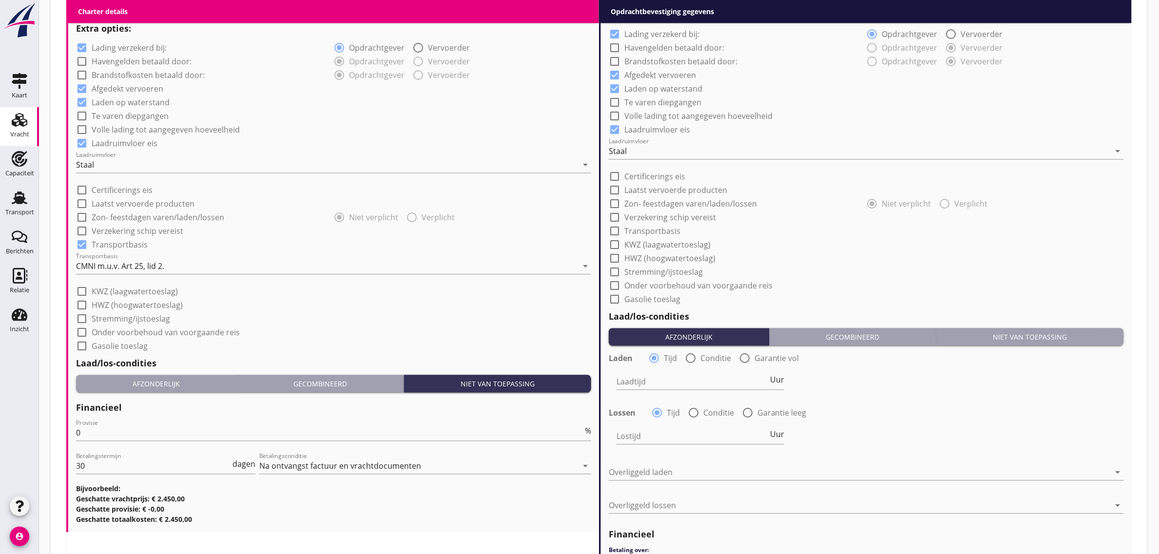
click at [652, 227] on label "Transportbasis" at bounding box center [652, 231] width 56 height 10
checkbox input "true"
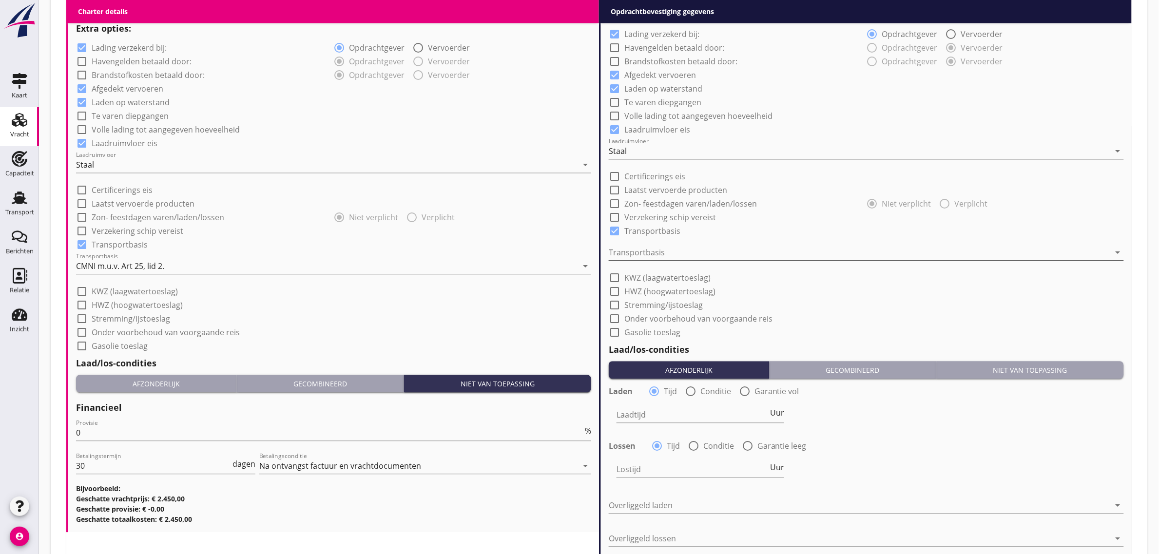
click at [653, 247] on div at bounding box center [860, 253] width 502 height 16
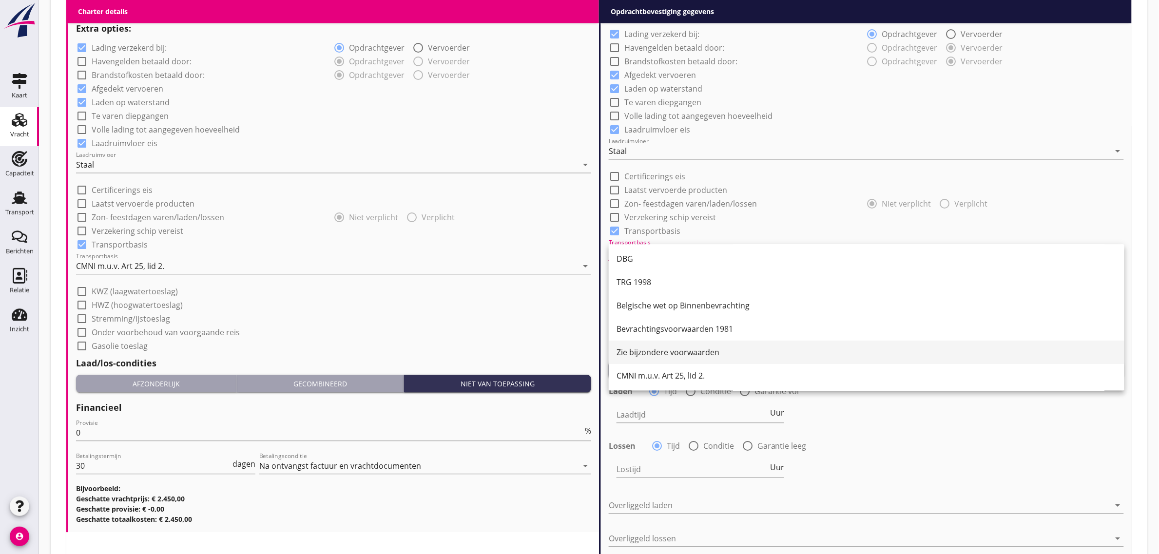
scroll to position [25, 0]
click at [679, 373] on div "CMNI m.u.v. Art 25, lid 2." at bounding box center [867, 375] width 500 height 12
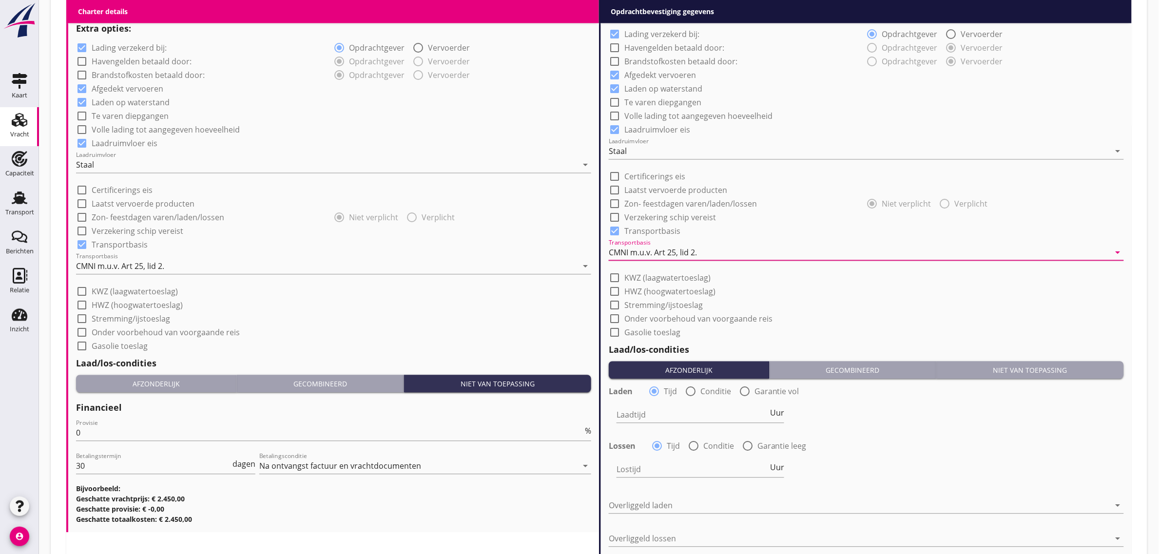
click at [654, 274] on label "KWZ (laagwatertoeslag)" at bounding box center [667, 278] width 86 height 10
checkbox input "true"
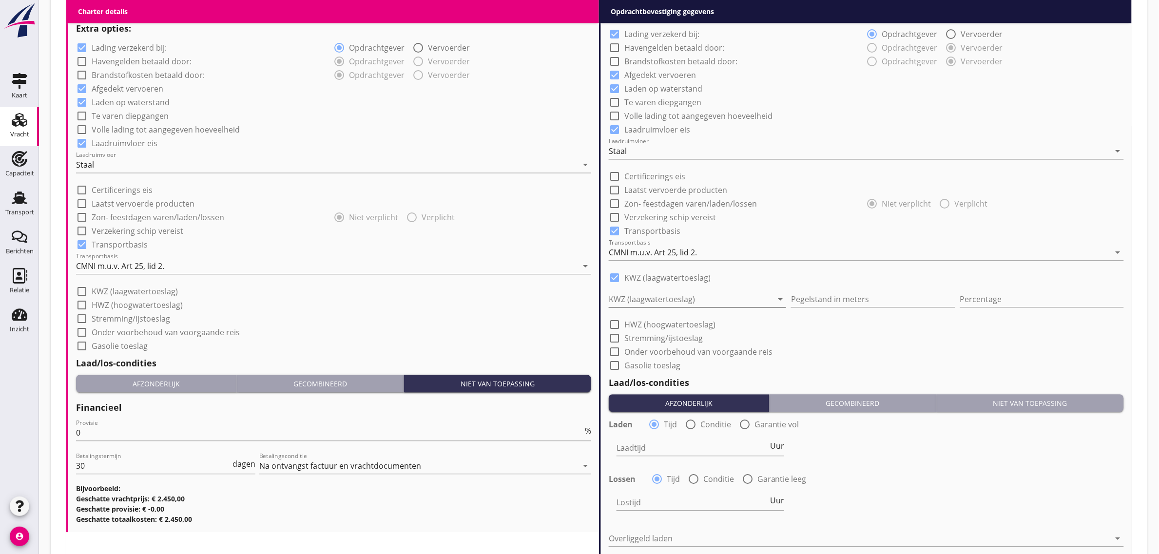
click at [708, 296] on div at bounding box center [691, 299] width 164 height 16
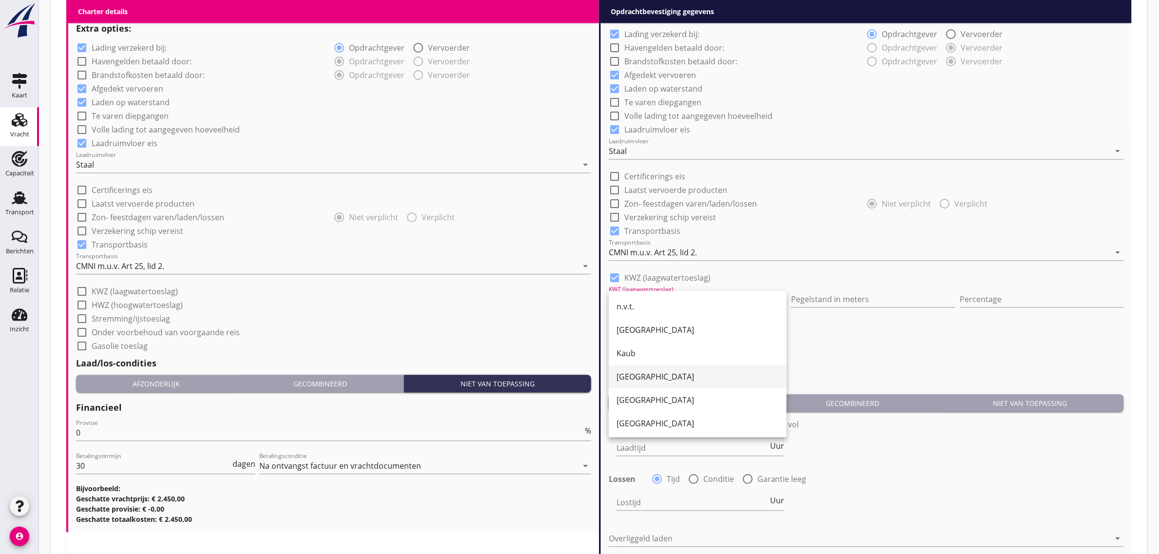
click at [654, 377] on div "Köln" at bounding box center [698, 377] width 162 height 12
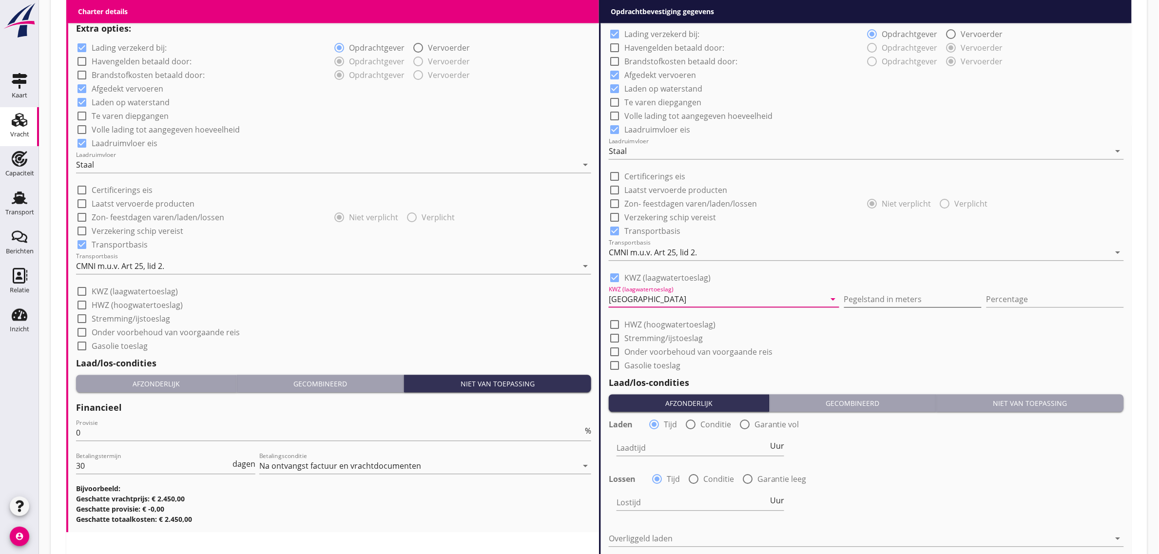
click at [844, 297] on input "Pegelstand in meters" at bounding box center [912, 299] width 137 height 16
type input "2"
type input "2.10"
type input "10"
click at [814, 227] on div "check_box Transportbasis" at bounding box center [866, 230] width 515 height 14
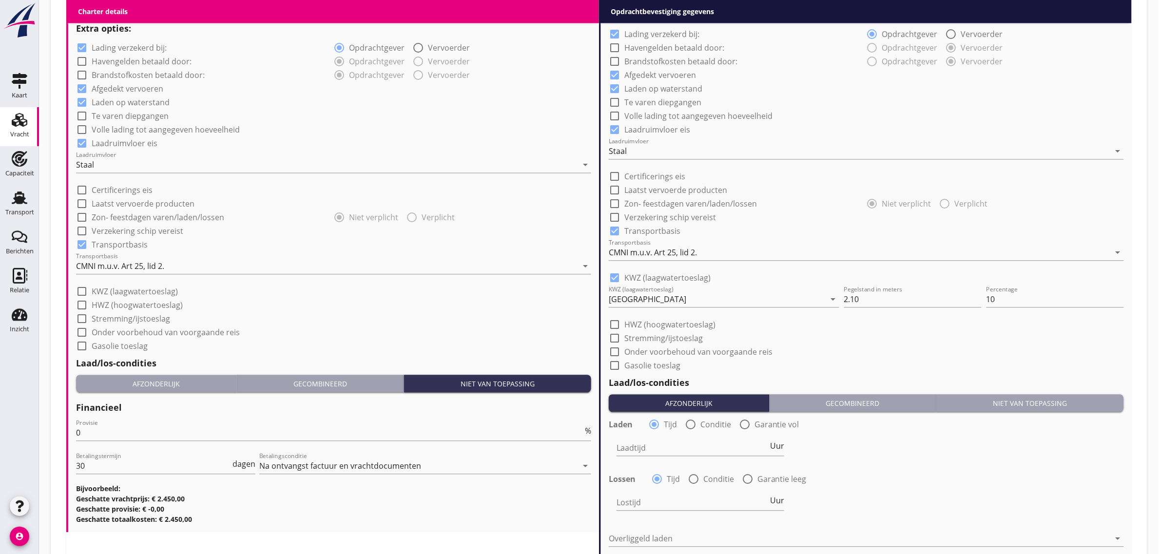
click at [922, 110] on div "check_box_outline_blank Volle lading tot aangegeven hoeveelheid" at bounding box center [866, 115] width 515 height 14
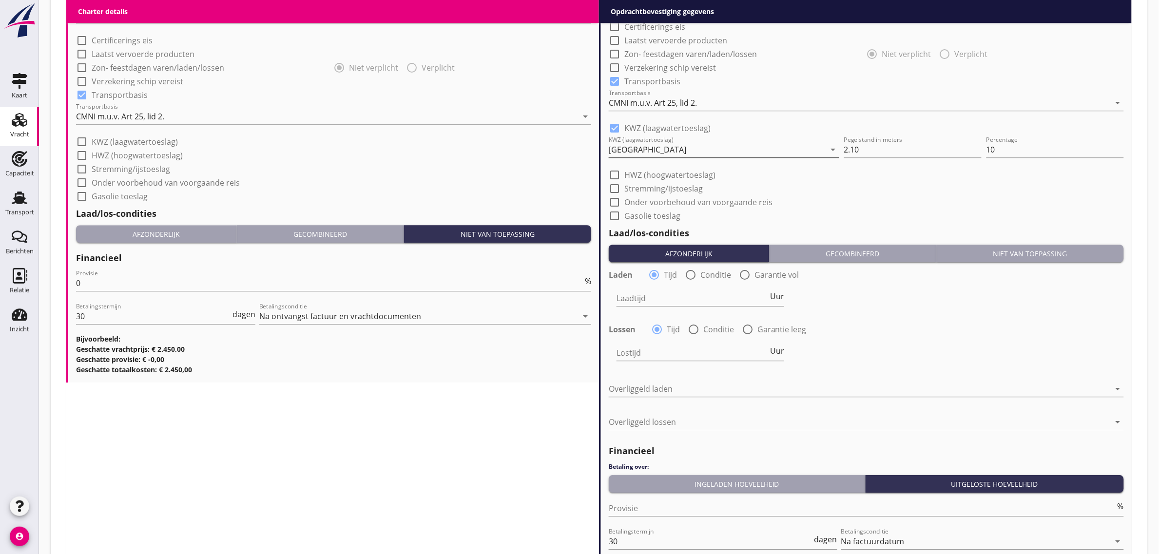
scroll to position [1036, 0]
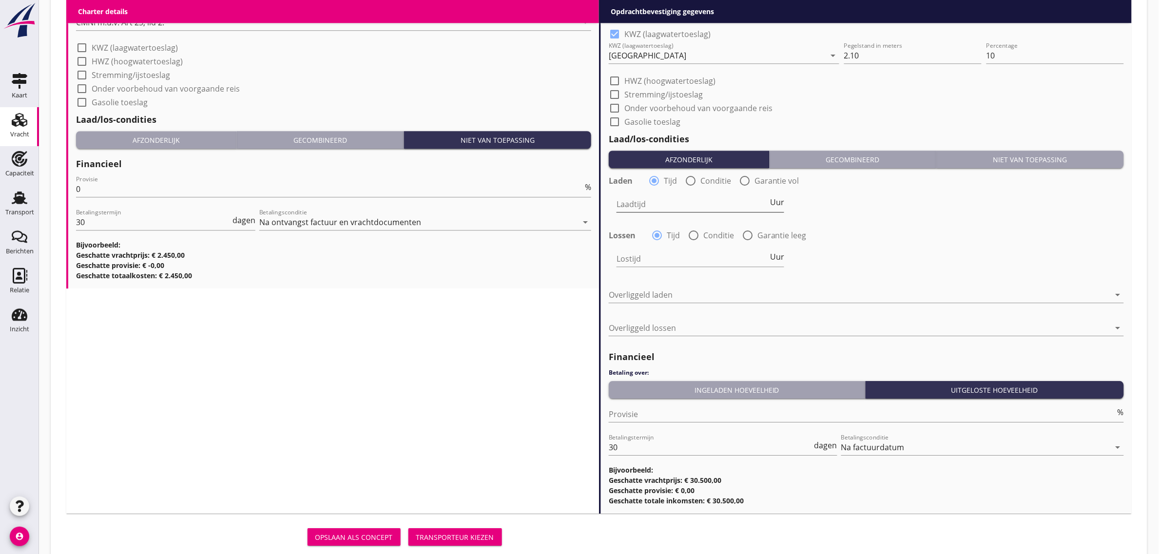
click at [673, 208] on input "Laadtijd" at bounding box center [693, 204] width 152 height 16
type input "24"
type input "36"
click at [689, 295] on div at bounding box center [860, 295] width 502 height 16
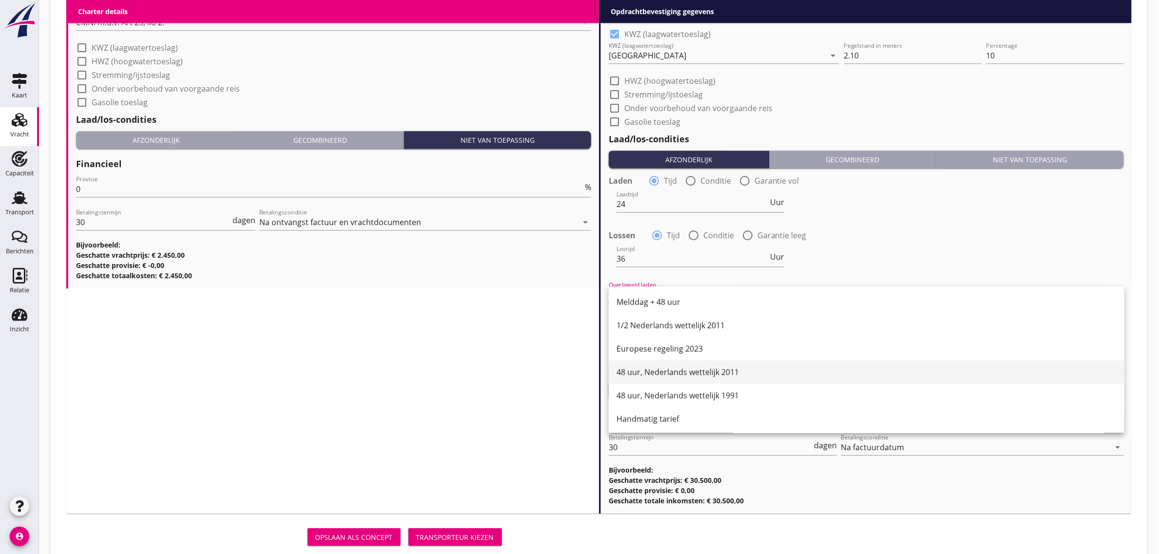
scroll to position [493, 0]
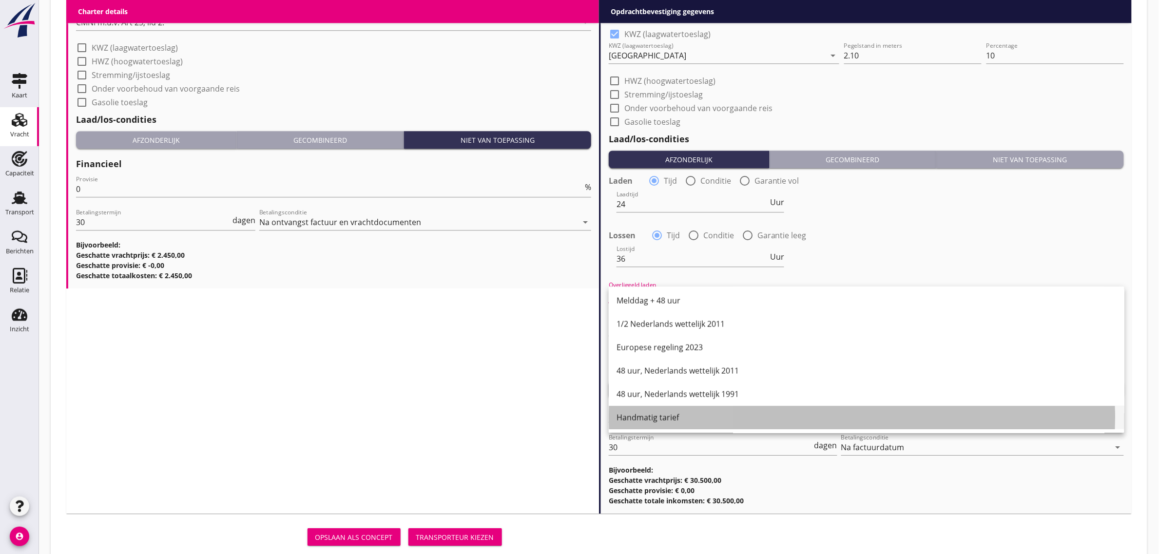
click at [674, 418] on div "Handmatig tarief" at bounding box center [867, 418] width 500 height 12
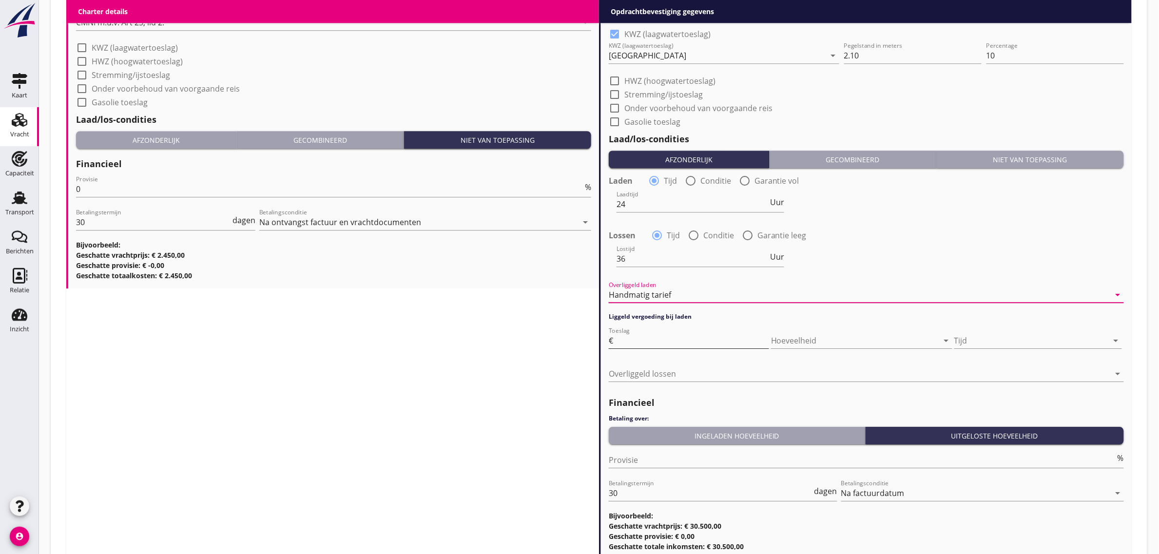
click at [644, 342] on input "Toeslag" at bounding box center [692, 341] width 154 height 16
type input "80"
click at [781, 340] on div at bounding box center [848, 341] width 154 height 16
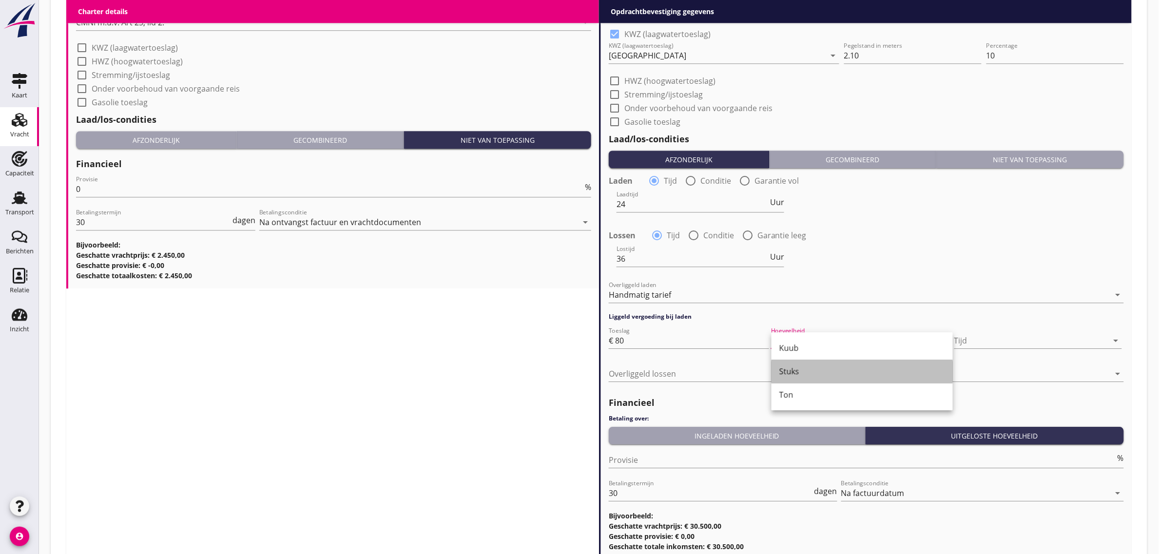
click at [819, 373] on div "Stuks" at bounding box center [862, 372] width 166 height 12
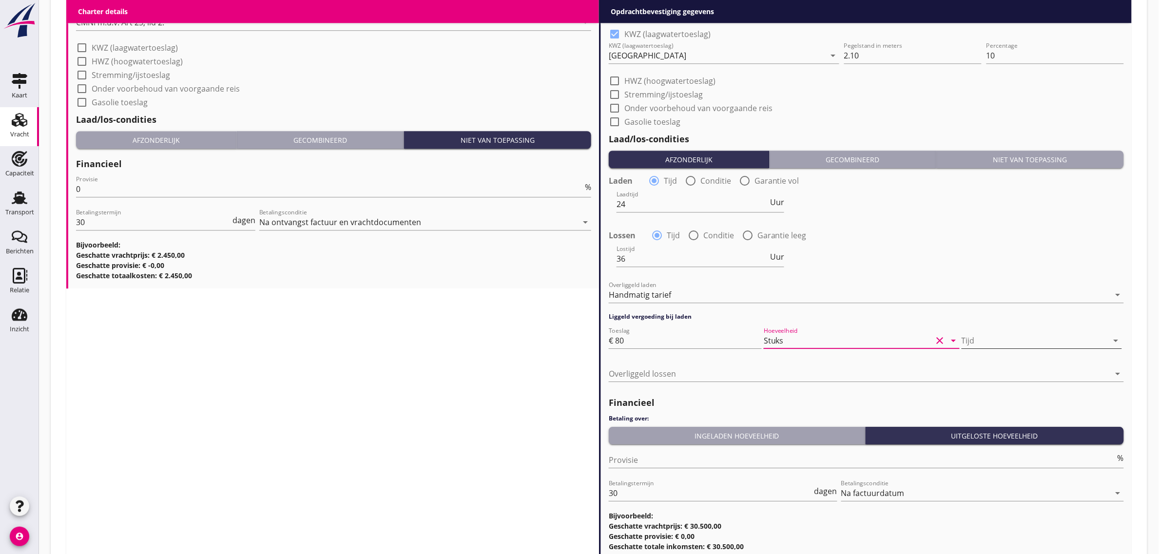
click at [1042, 334] on div at bounding box center [1035, 341] width 147 height 16
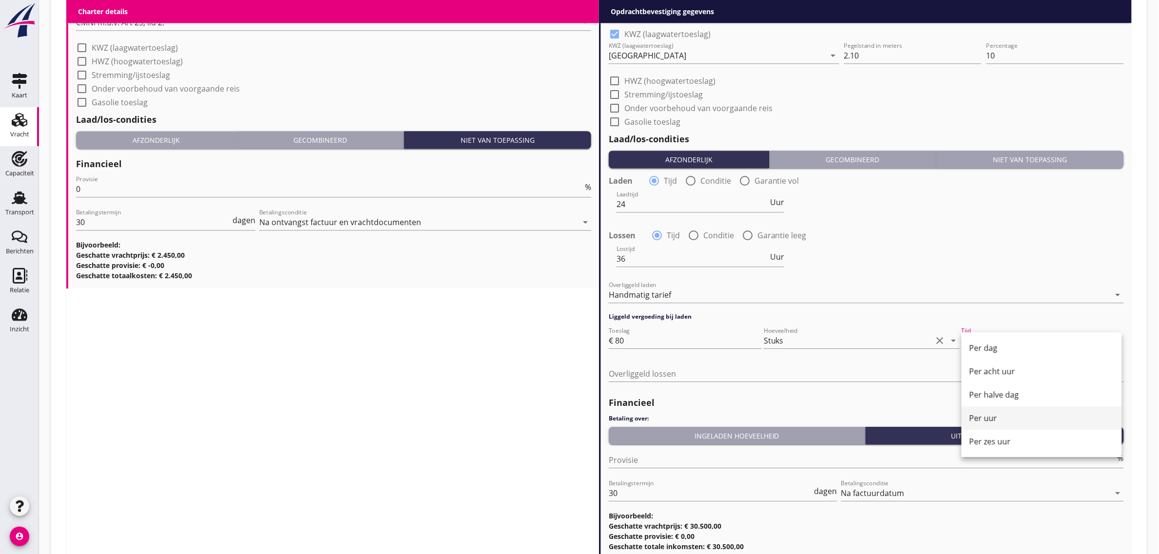
click at [1005, 418] on div "Per uur" at bounding box center [1041, 418] width 145 height 12
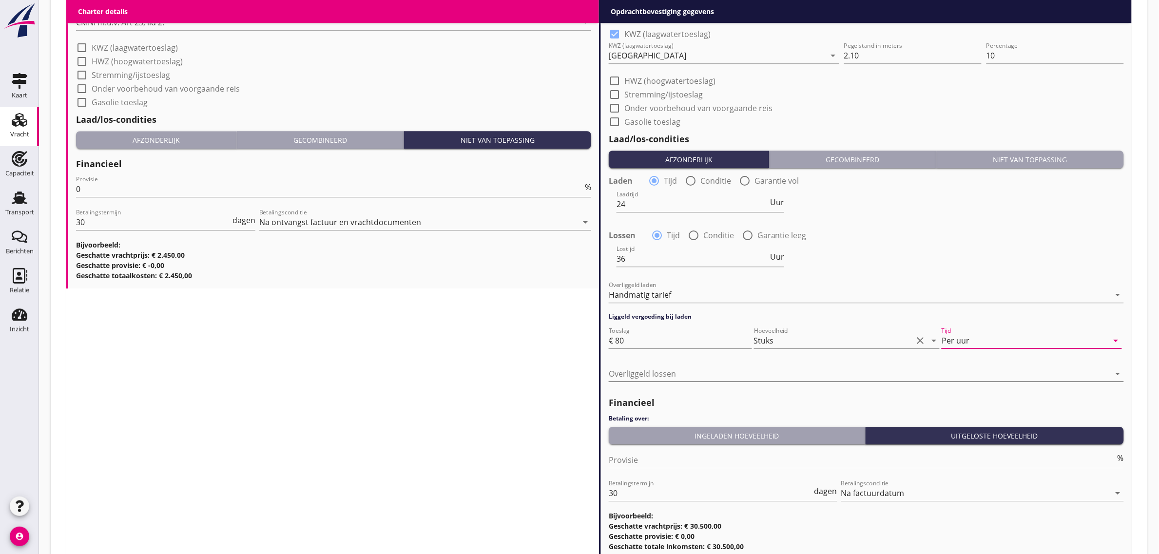
click at [633, 369] on div at bounding box center [860, 374] width 502 height 16
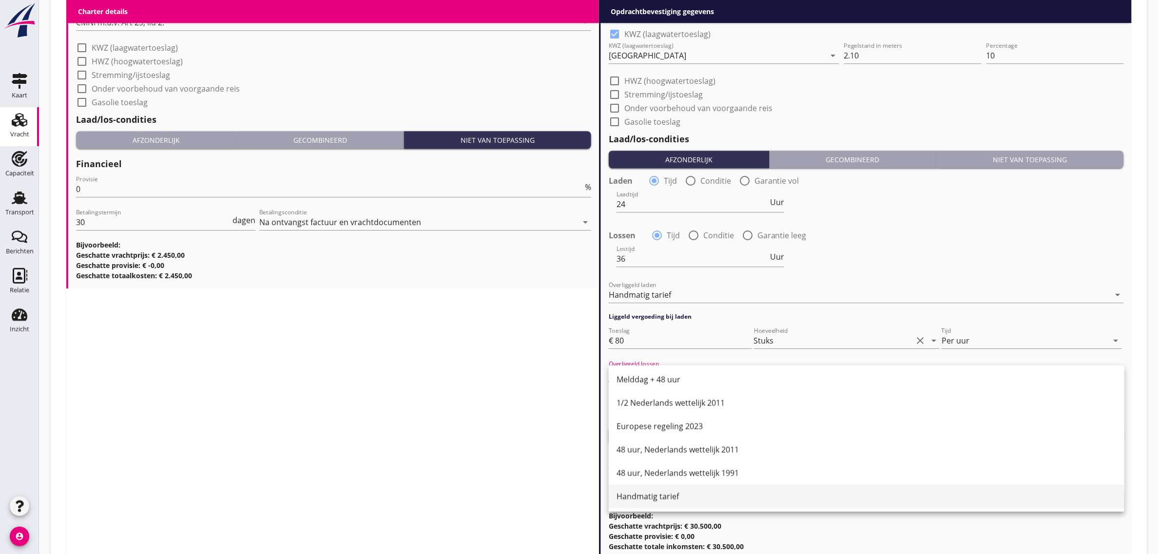
click at [655, 501] on div "Handmatig tarief" at bounding box center [867, 497] width 500 height 12
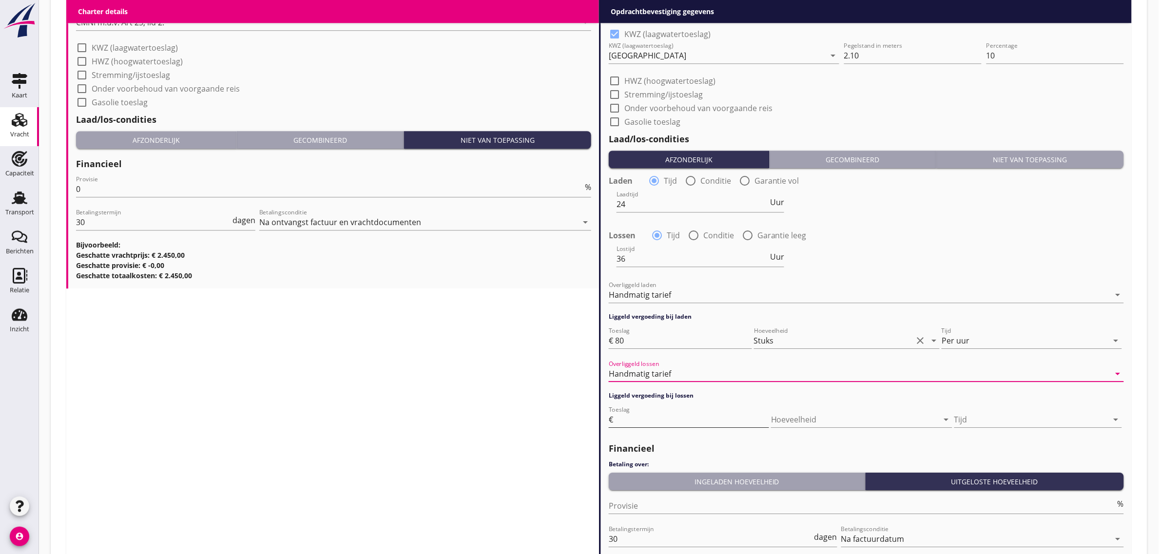
click at [641, 422] on input "Toeslag" at bounding box center [692, 420] width 154 height 16
type input "80"
click at [848, 417] on div at bounding box center [848, 420] width 154 height 16
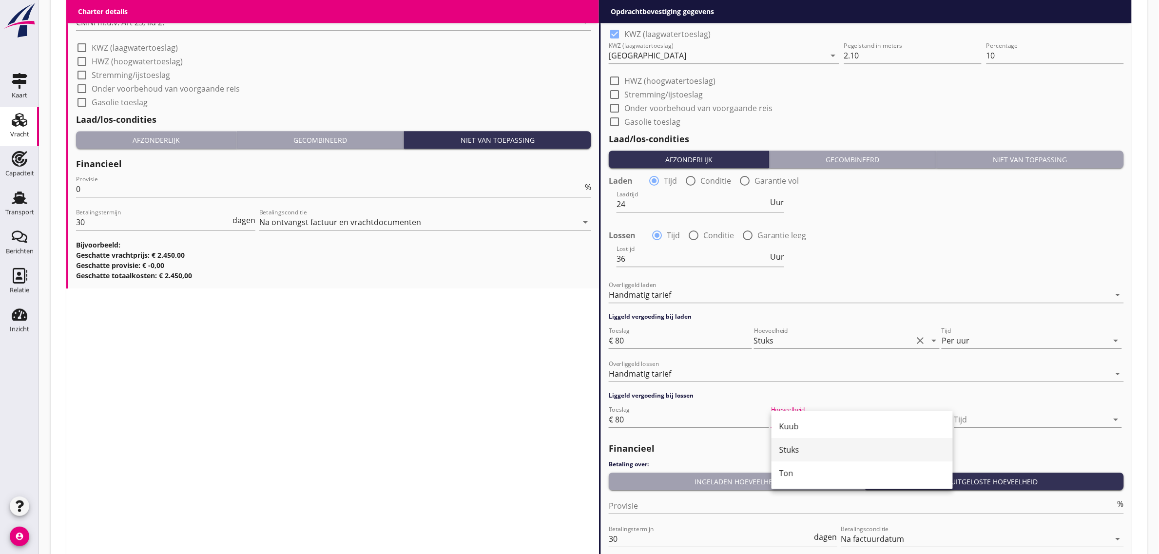
click at [810, 455] on div "Stuks" at bounding box center [862, 450] width 166 height 12
click at [994, 418] on div at bounding box center [1035, 420] width 147 height 16
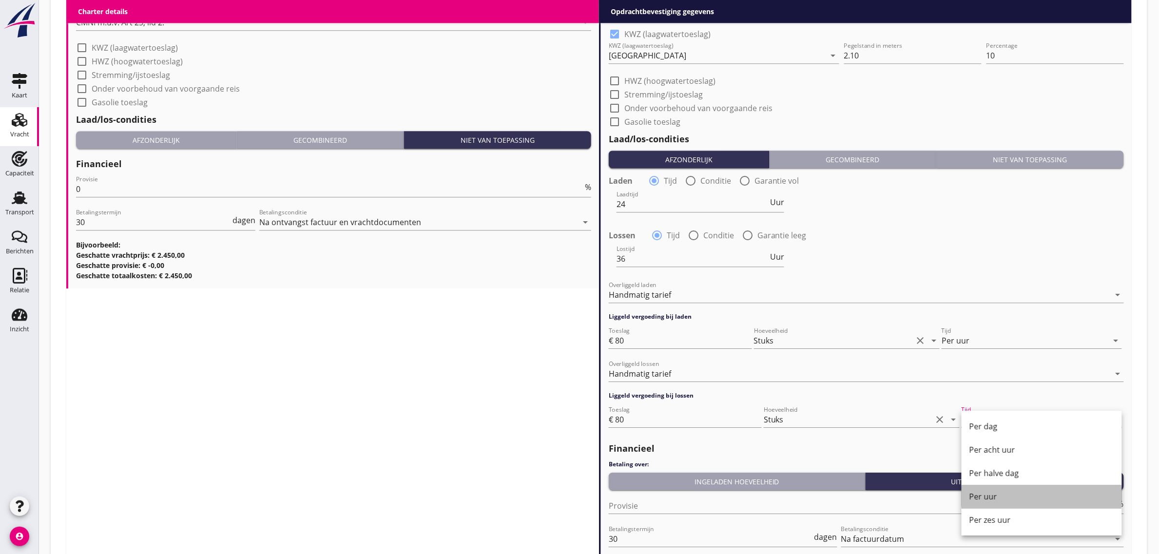
click at [1008, 496] on div "Per uur" at bounding box center [1041, 497] width 145 height 12
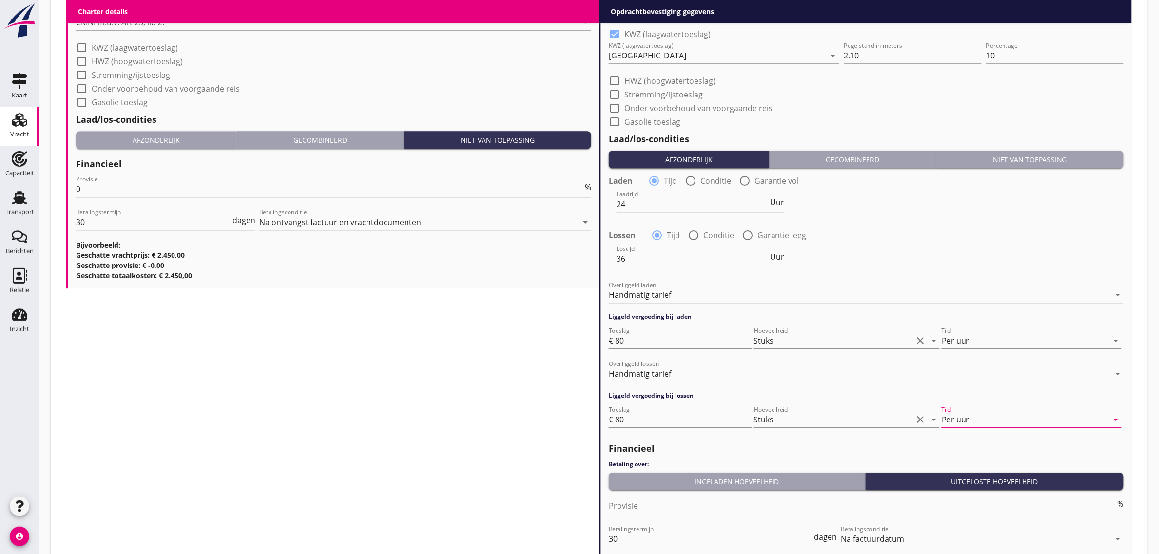
click at [719, 481] on div "Ingeladen hoeveelheid" at bounding box center [737, 482] width 249 height 10
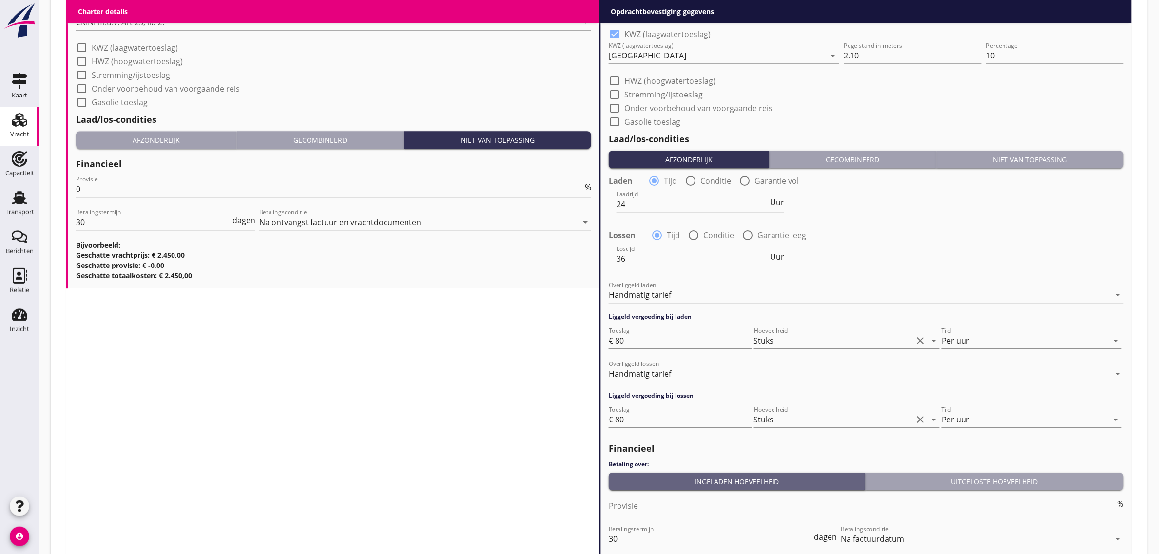
click at [647, 502] on input "Provisie" at bounding box center [862, 506] width 507 height 16
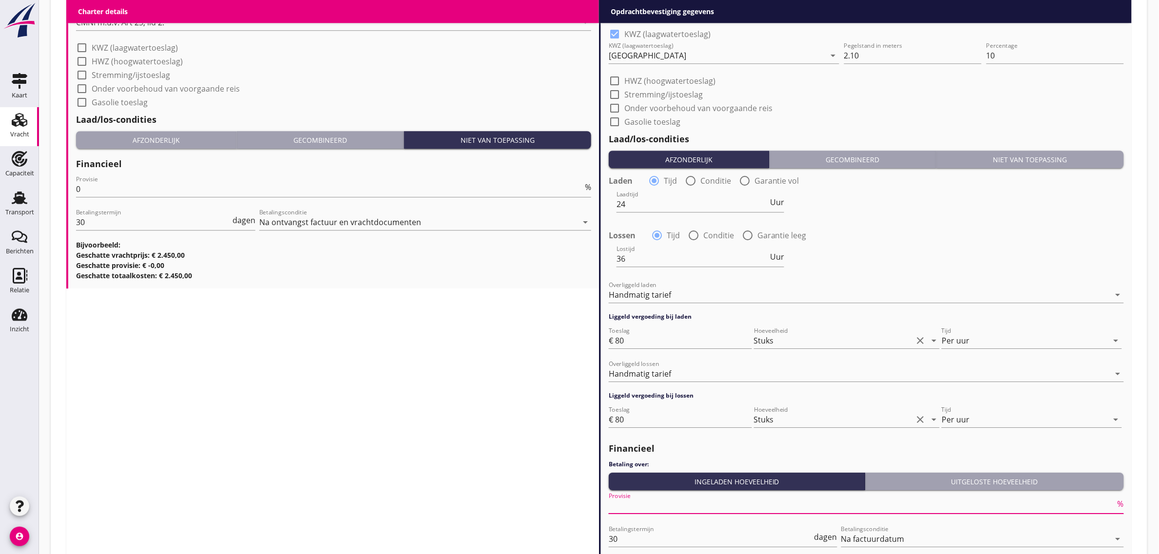
type input "0"
type input "2"
type input "2.50"
click at [438, 446] on div "Charter details keyboard_arrow_down (Richt)prijs 2450 per dag Prijs opmerkingen…" at bounding box center [332, 46] width 533 height 1119
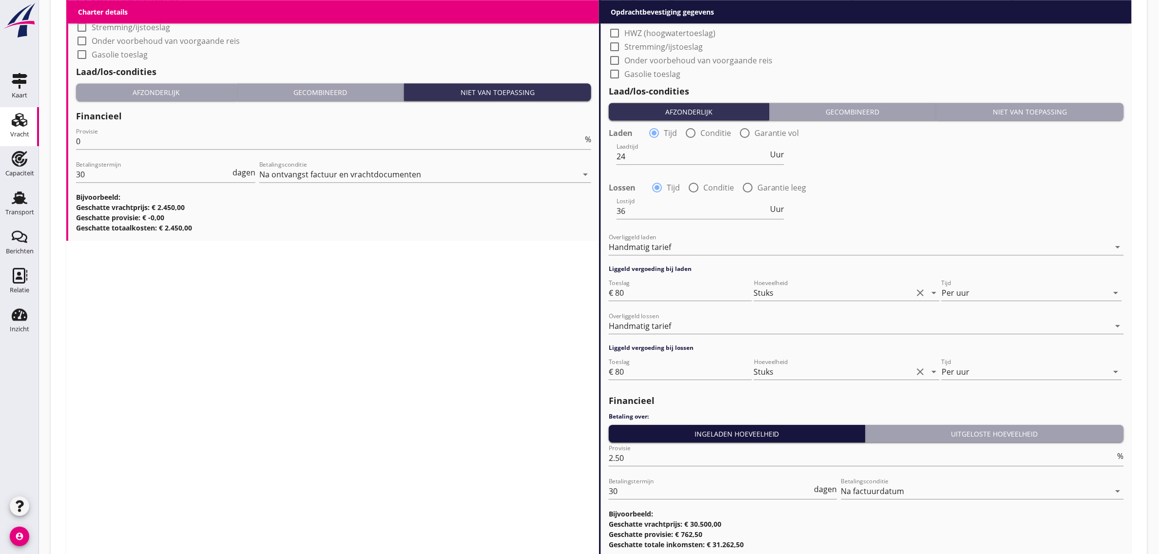
scroll to position [1152, 0]
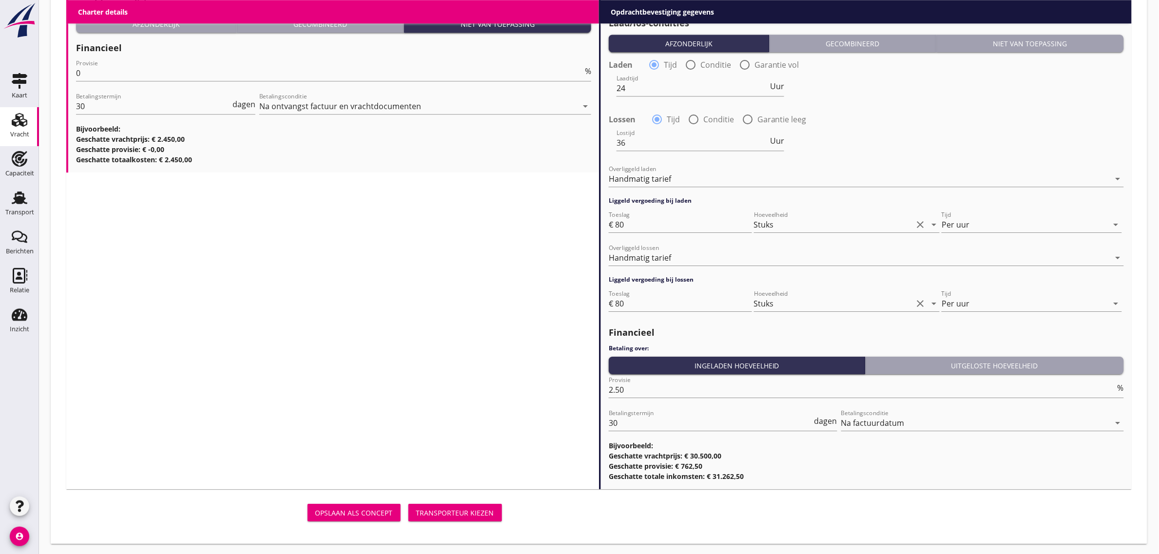
click at [483, 512] on div "Transporteur kiezen" at bounding box center [455, 513] width 78 height 10
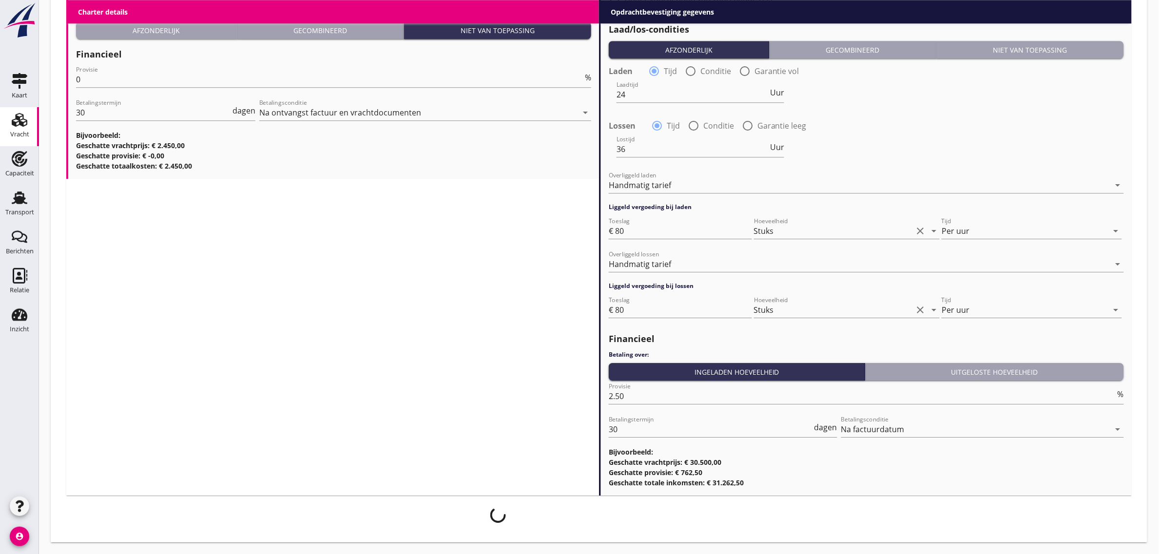
scroll to position [1144, 0]
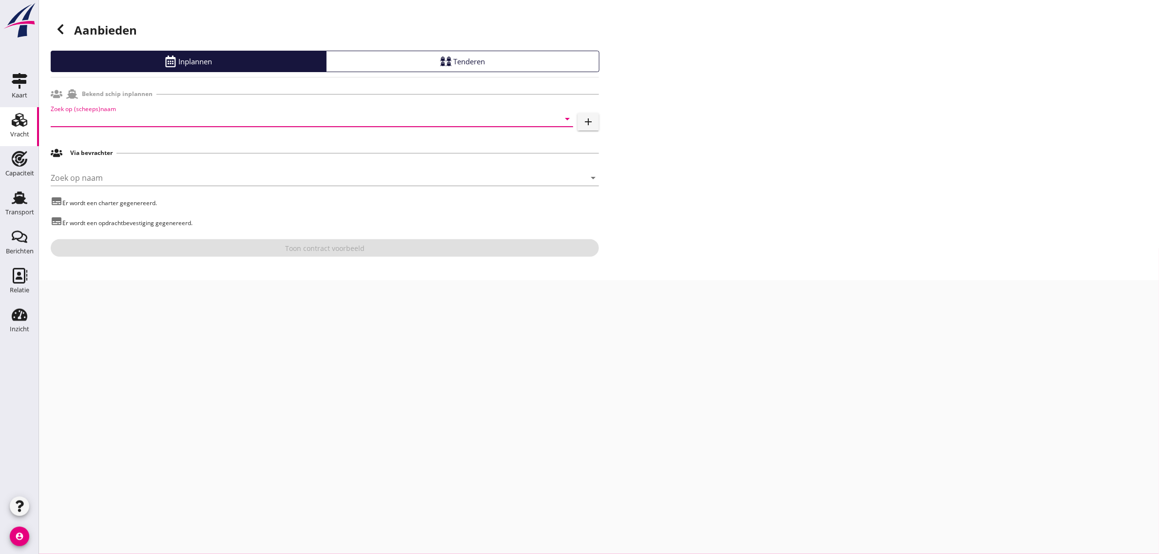
click at [184, 113] on input "Zoek op (scheeps)naam" at bounding box center [298, 119] width 495 height 16
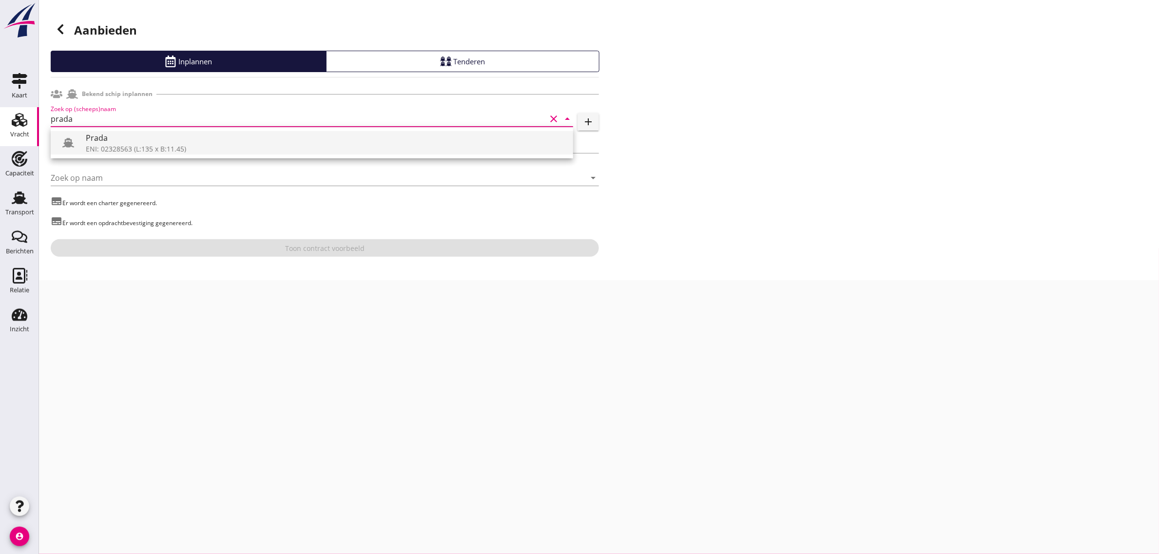
click at [134, 138] on div "Prada" at bounding box center [326, 138] width 480 height 12
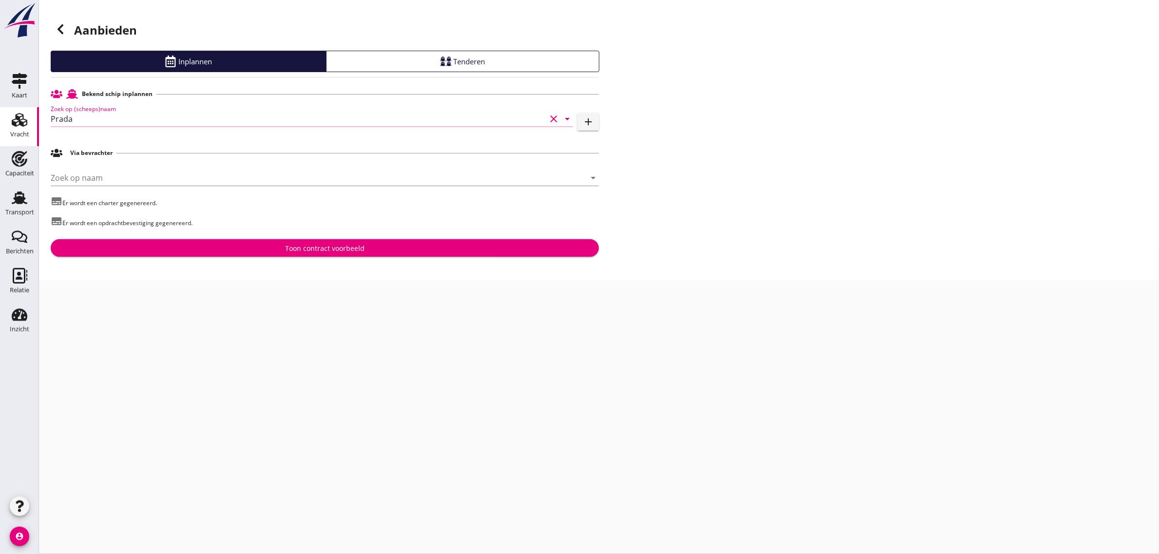
type input "Prada"
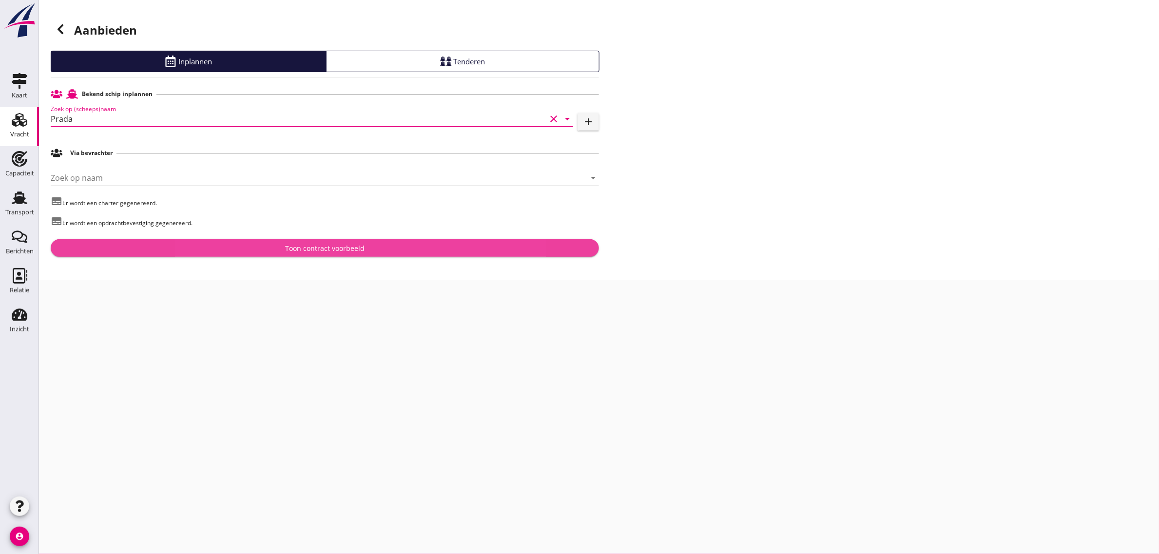
click at [252, 252] on div "Toon contract voorbeeld" at bounding box center [324, 248] width 533 height 10
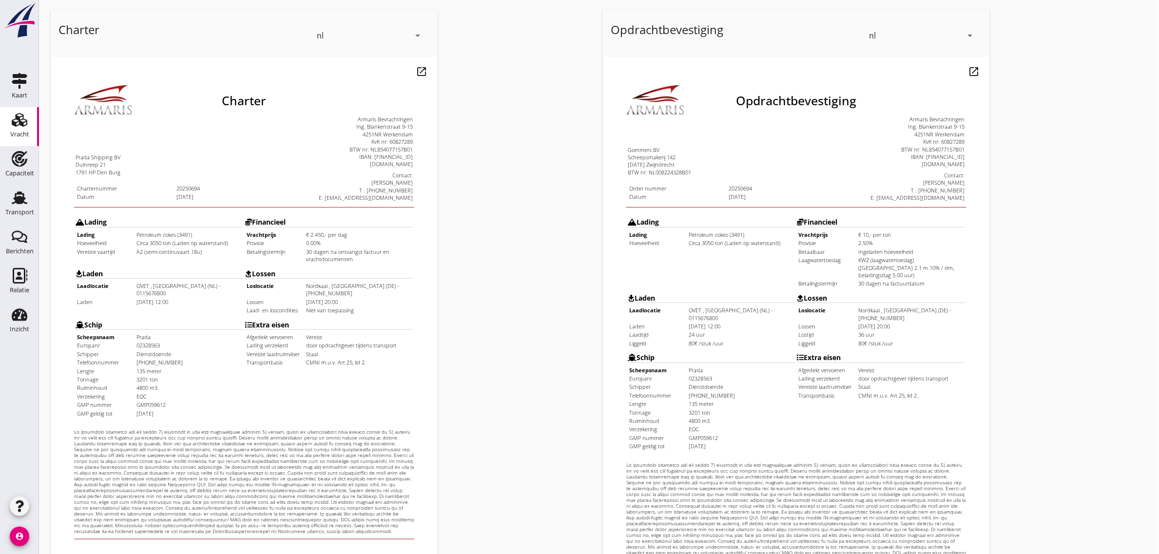
scroll to position [167, 0]
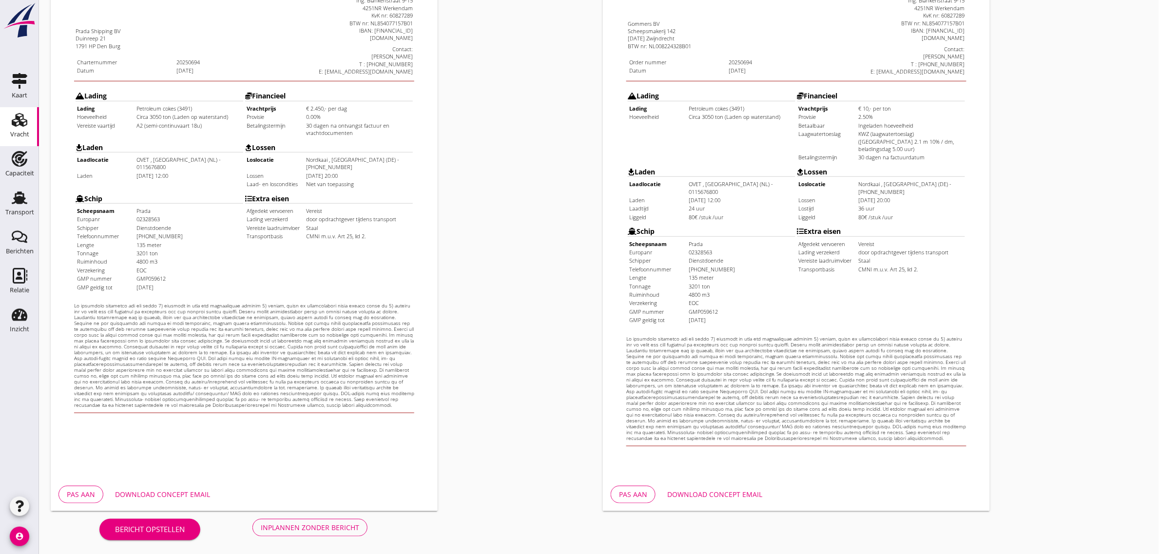
click at [326, 526] on div "Inplannen zonder bericht" at bounding box center [310, 527] width 98 height 10
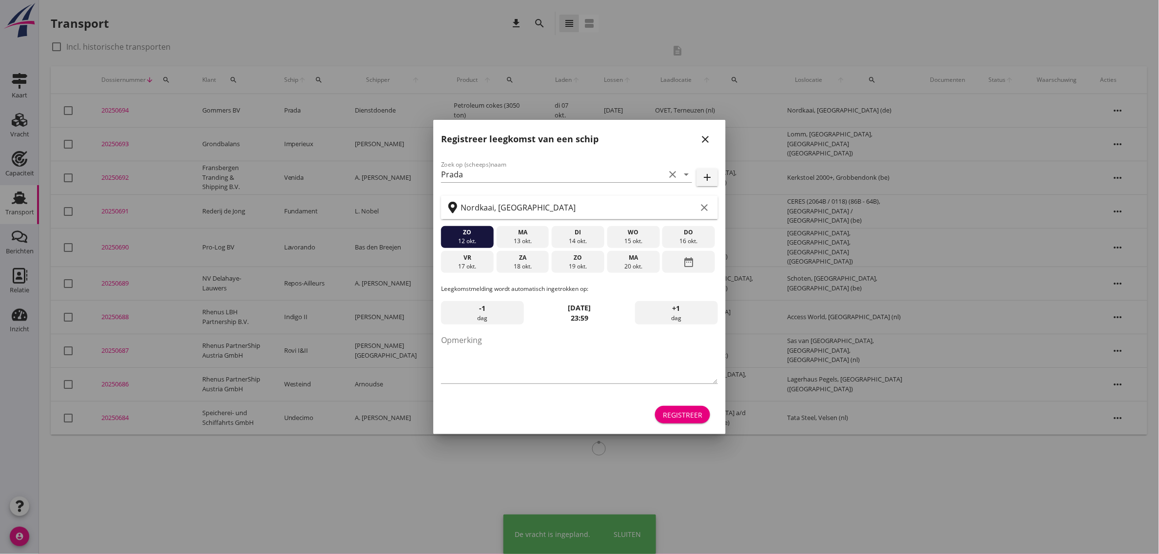
click at [692, 412] on div "Registreer" at bounding box center [682, 415] width 39 height 10
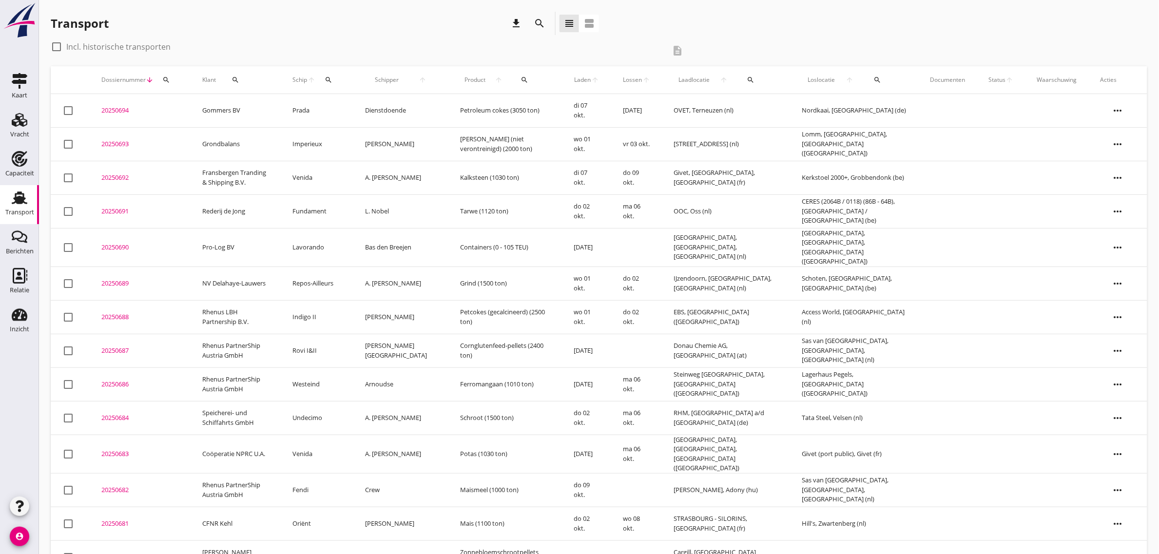
click at [569, 113] on td "di 07 okt." at bounding box center [586, 111] width 49 height 34
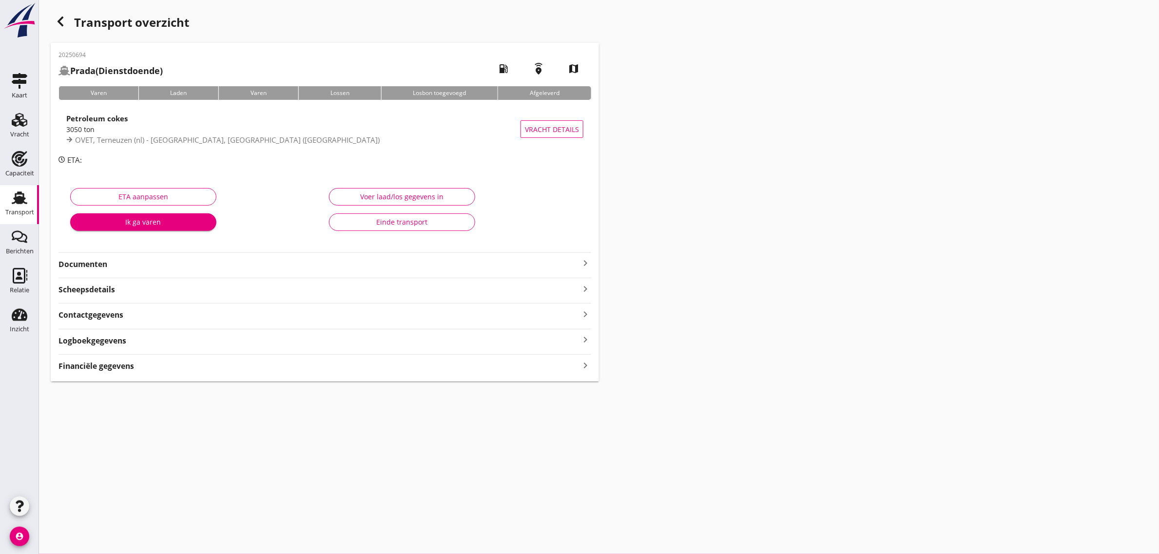
click at [95, 262] on strong "Documenten" at bounding box center [318, 264] width 521 height 11
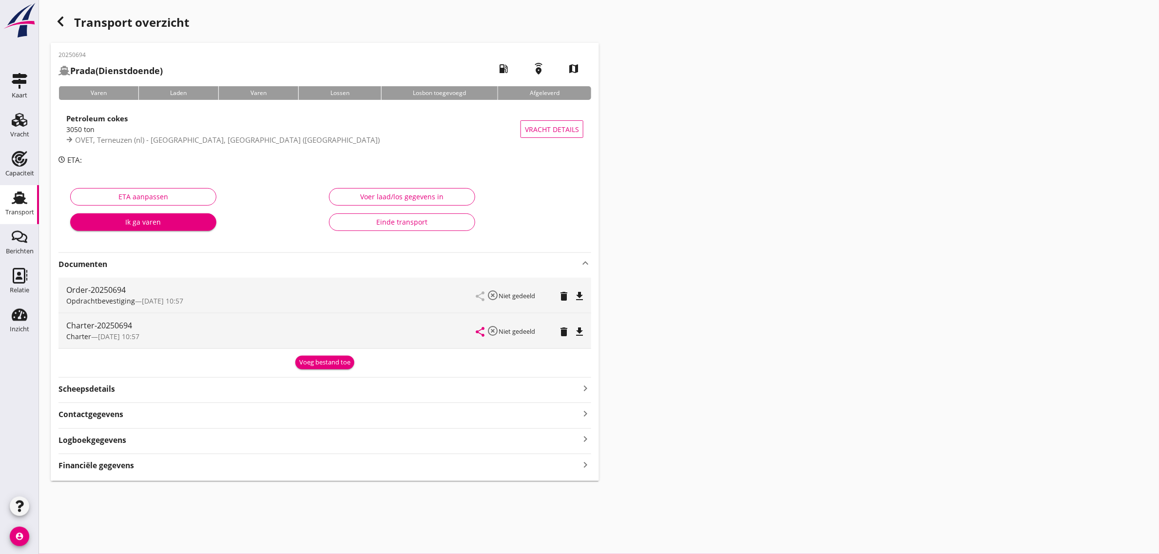
click at [578, 333] on icon "file_download" at bounding box center [580, 332] width 12 height 12
click at [29, 201] on div "Transport" at bounding box center [19, 198] width 23 height 16
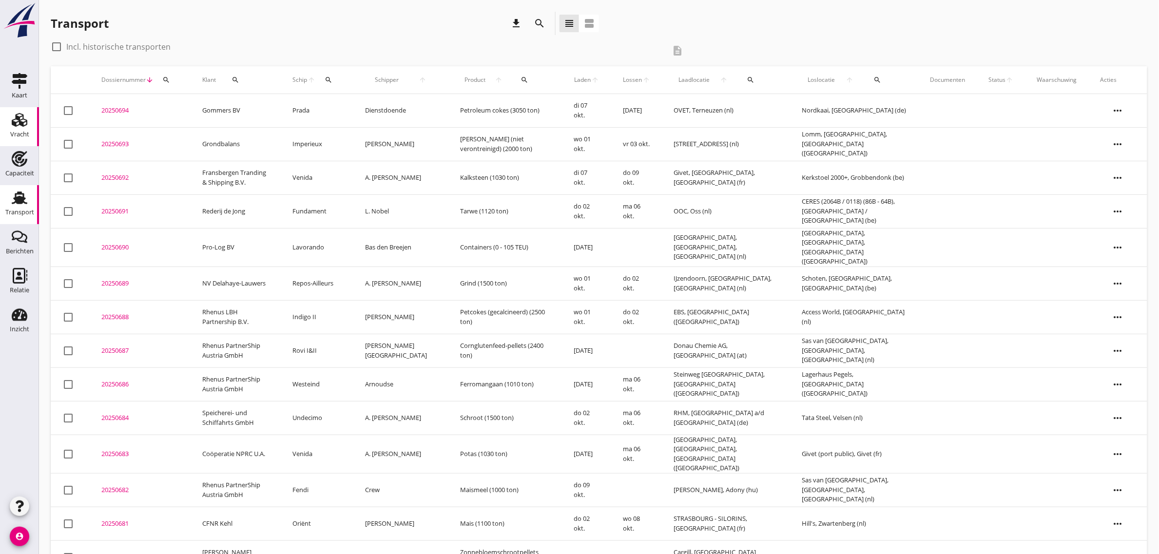
click at [23, 128] on div "Vracht" at bounding box center [19, 135] width 19 height 14
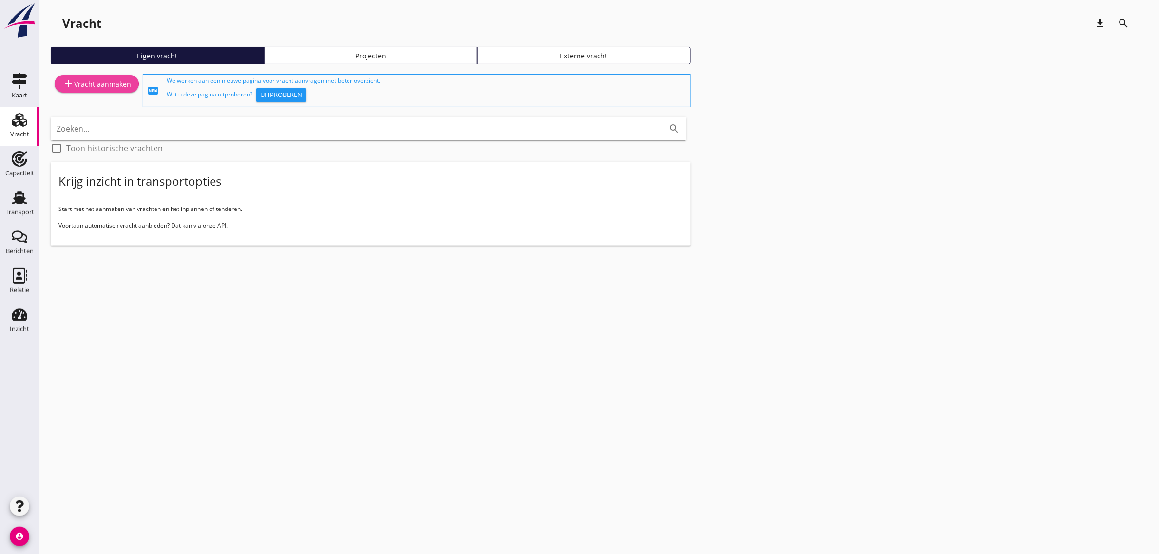
click at [74, 84] on div "add Vracht aanmaken" at bounding box center [96, 84] width 69 height 12
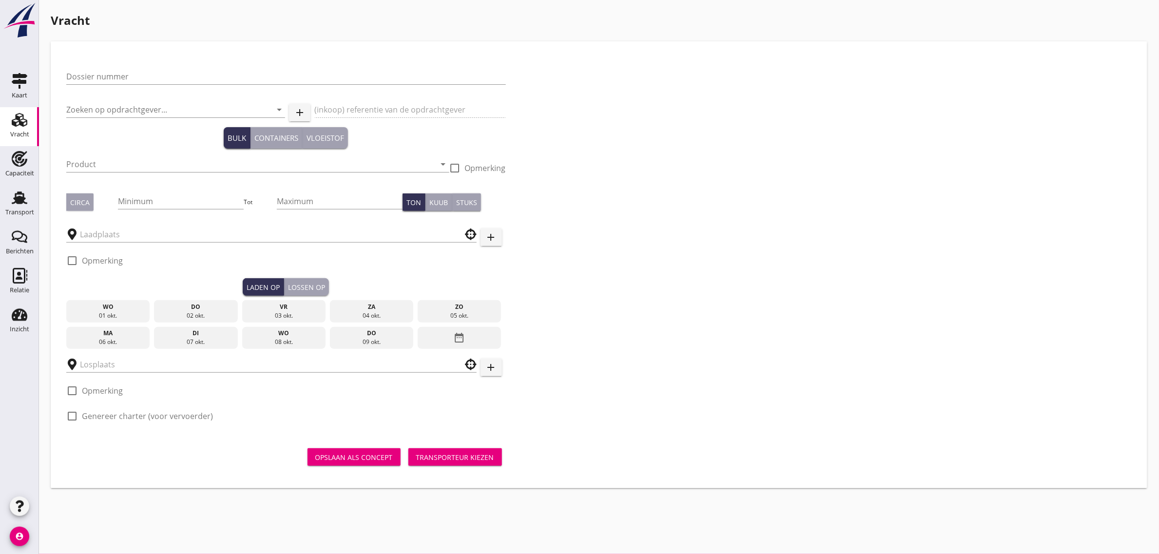
click at [118, 414] on label "Genereer charter (voor vervoerder)" at bounding box center [147, 416] width 131 height 10
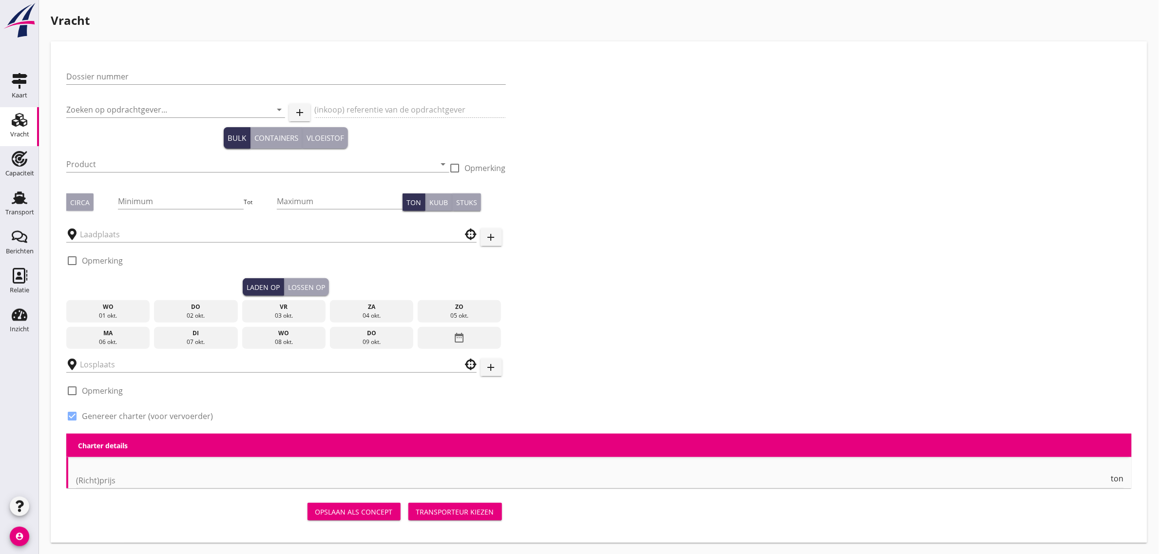
checkbox input "true"
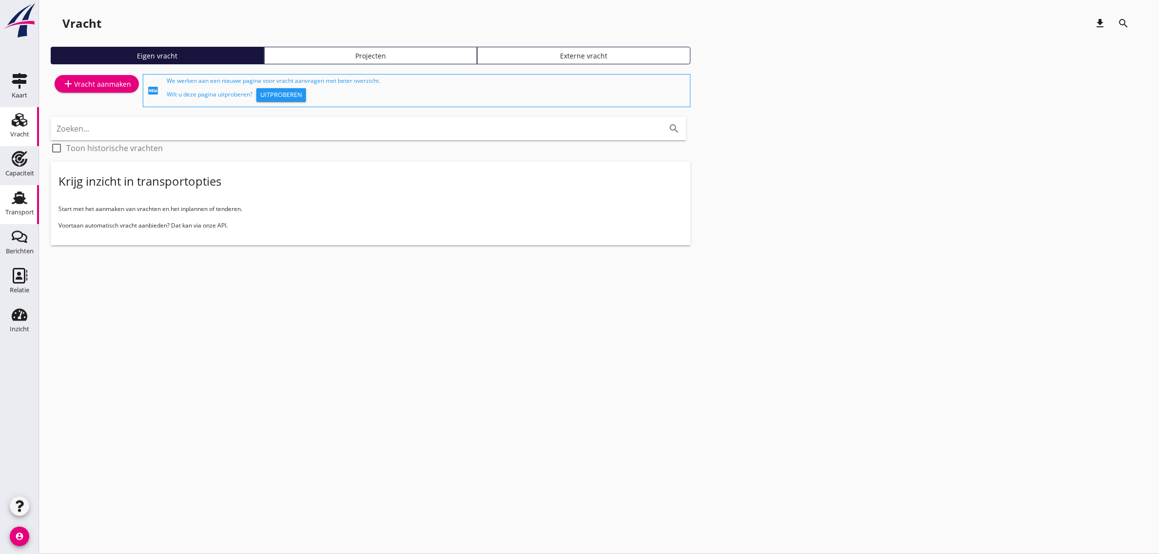
click at [20, 208] on div "Transport" at bounding box center [19, 213] width 29 height 14
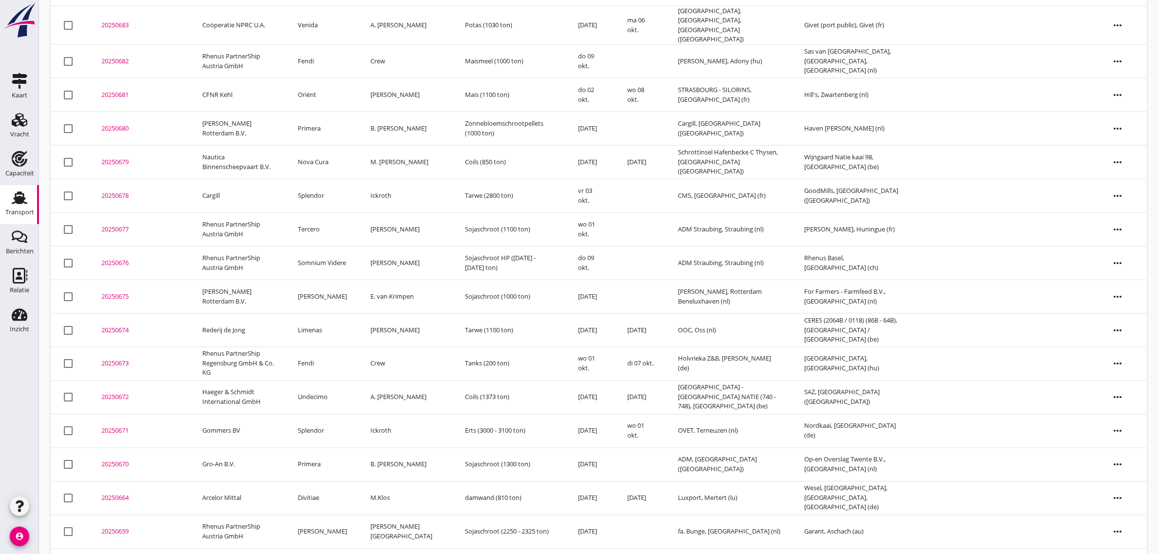
scroll to position [495, 0]
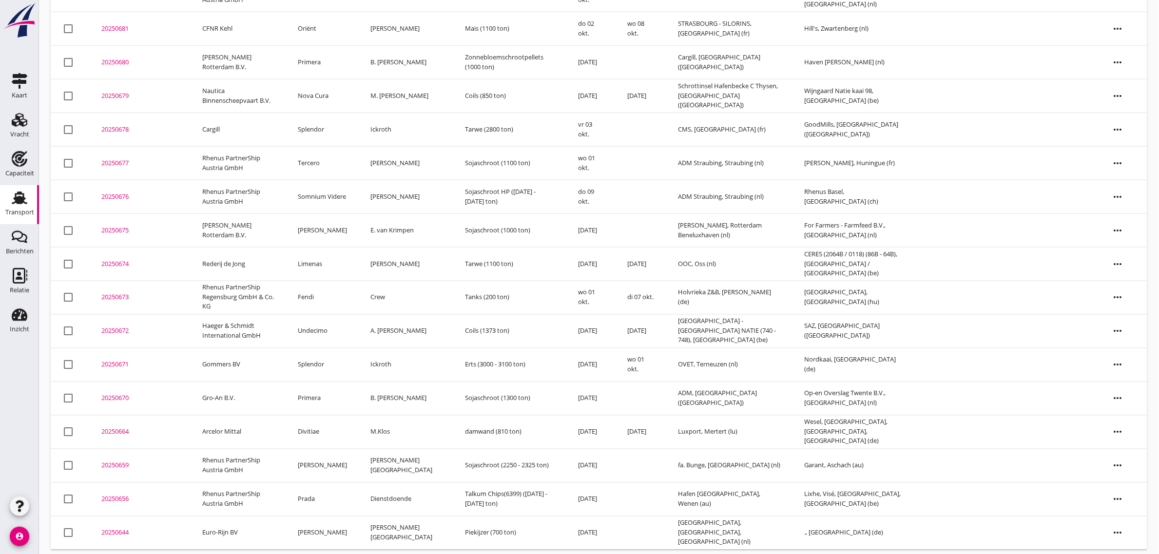
click at [315, 419] on td "Divitiae" at bounding box center [322, 432] width 73 height 34
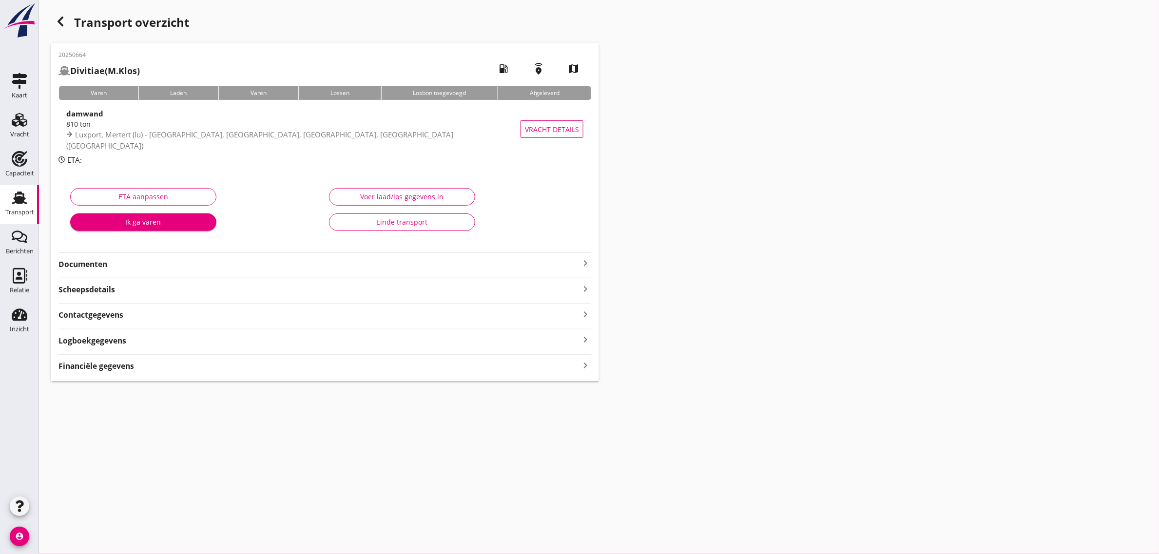
click at [359, 230] on button "Einde transport" at bounding box center [402, 222] width 146 height 18
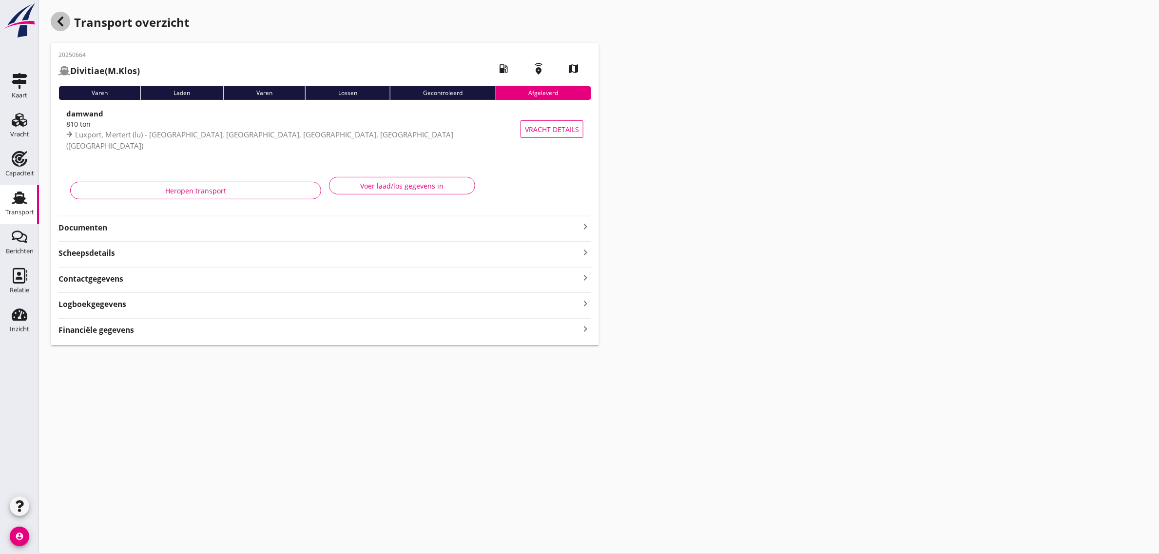
click at [59, 22] on use "button" at bounding box center [61, 22] width 6 height 10
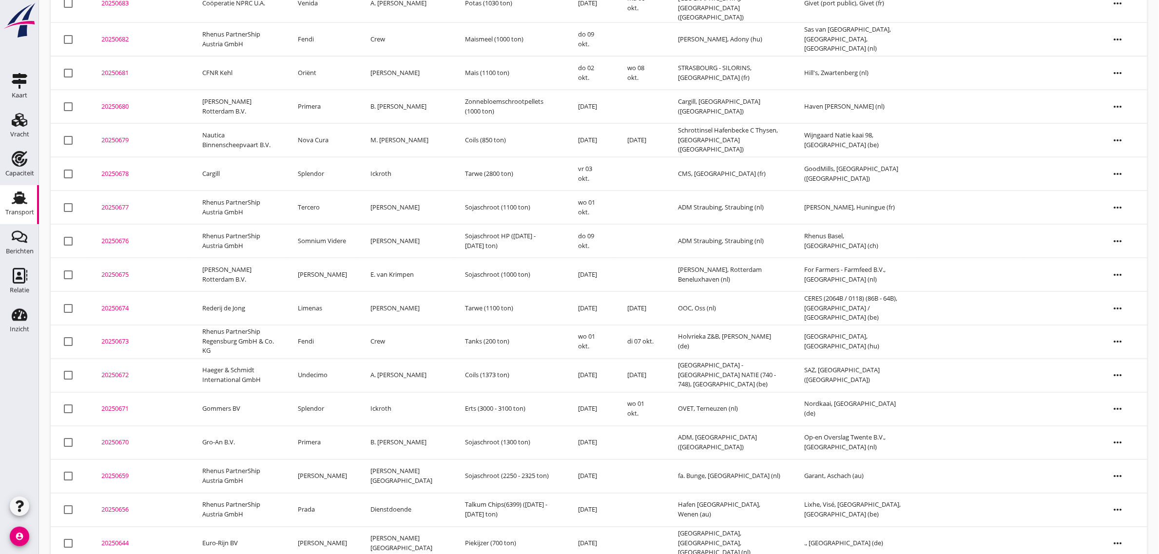
scroll to position [462, 0]
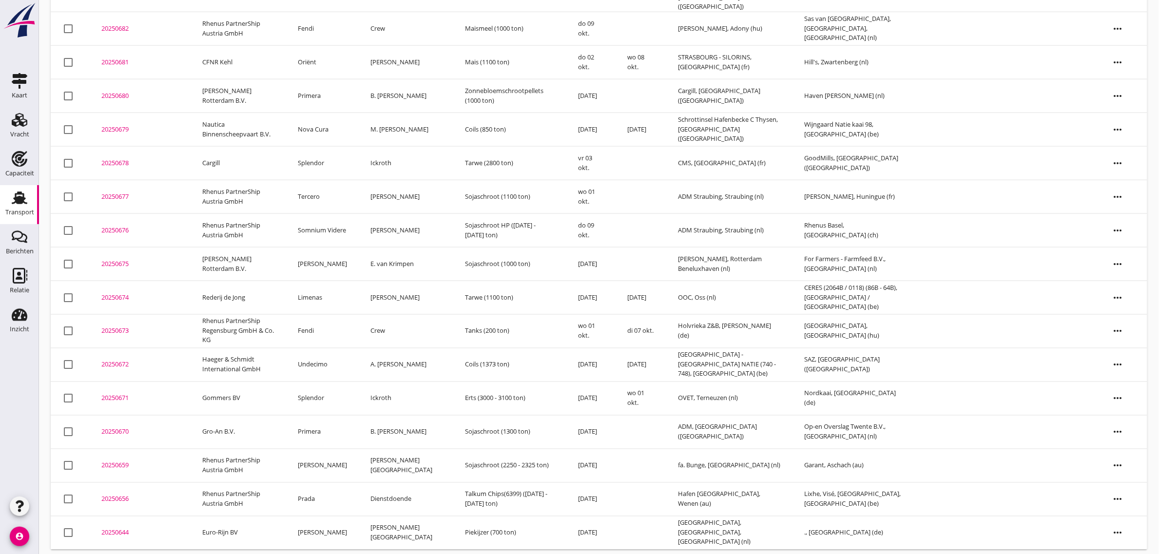
click at [315, 425] on td "Primera" at bounding box center [322, 432] width 73 height 34
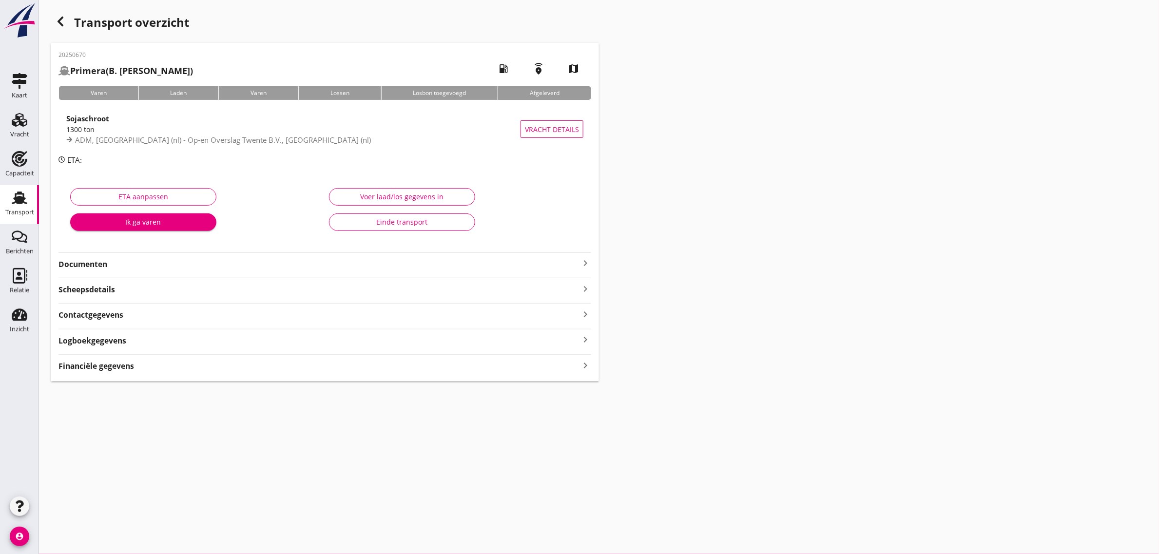
click at [397, 226] on div "Einde transport" at bounding box center [402, 222] width 130 height 10
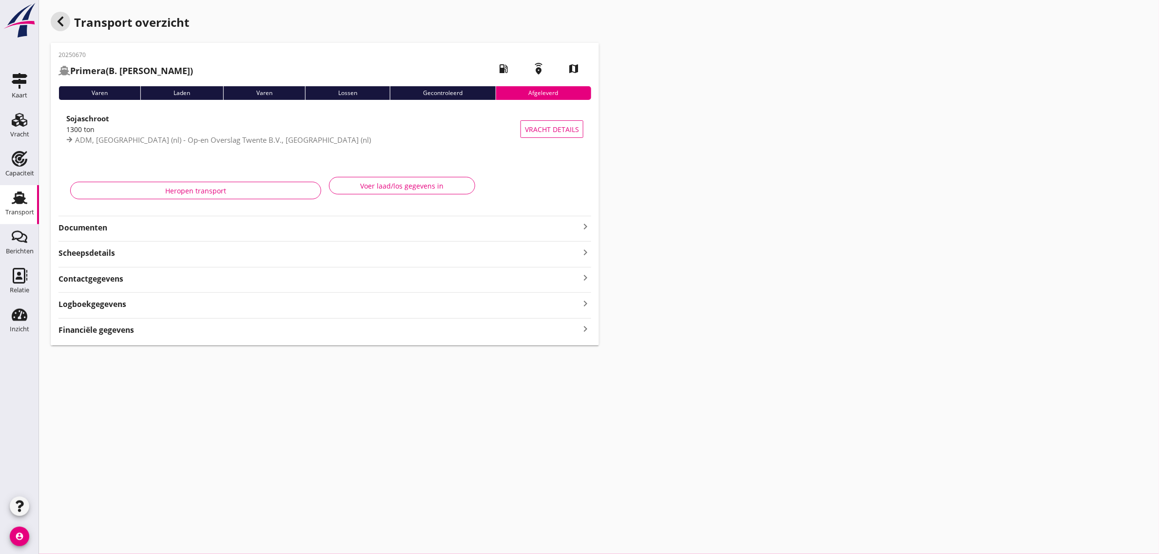
drag, startPoint x: 61, startPoint y: 20, endPoint x: 23, endPoint y: 44, distance: 44.5
click at [61, 20] on icon "button" at bounding box center [61, 22] width 12 height 12
